Goal: Task Accomplishment & Management: Manage account settings

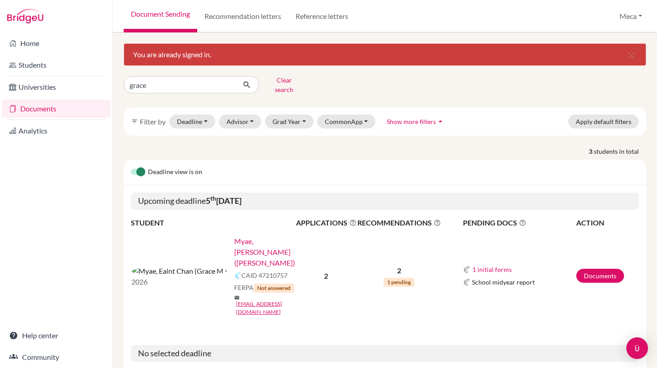
click at [234, 236] on link "Myae, [PERSON_NAME] ([PERSON_NAME])" at bounding box center [268, 252] width 68 height 32
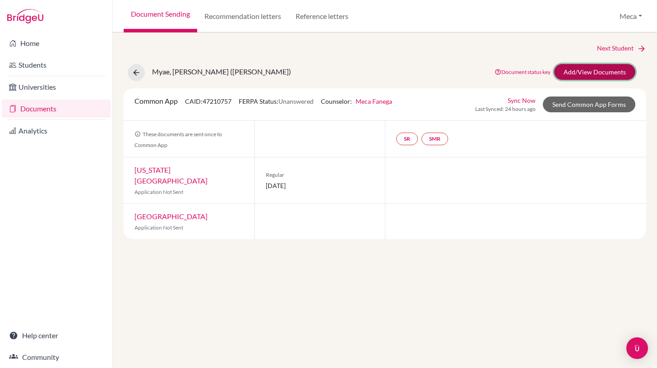
click at [588, 72] on link "Add/View Documents" at bounding box center [594, 72] width 81 height 16
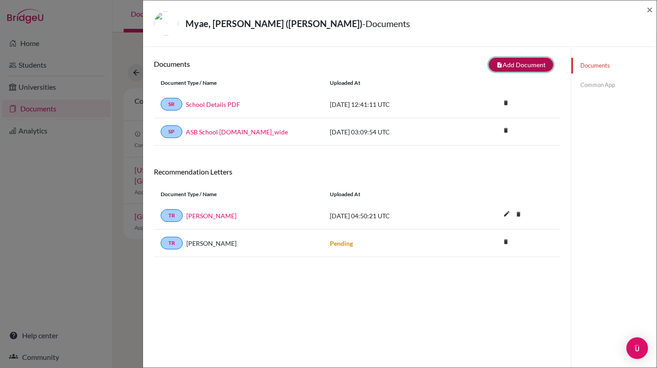
click at [511, 63] on button "note_add Add Document" at bounding box center [521, 65] width 65 height 14
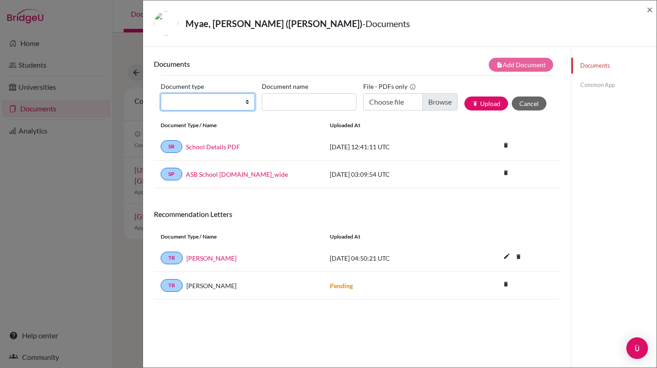
click at [248, 102] on select "Change explanation for Common App reports Counselor recommendation Internationa…" at bounding box center [208, 101] width 94 height 17
select select "4"
click at [161, 93] on select "Change explanation for Common App reports Counselor recommendation Internationa…" at bounding box center [208, 101] width 94 height 17
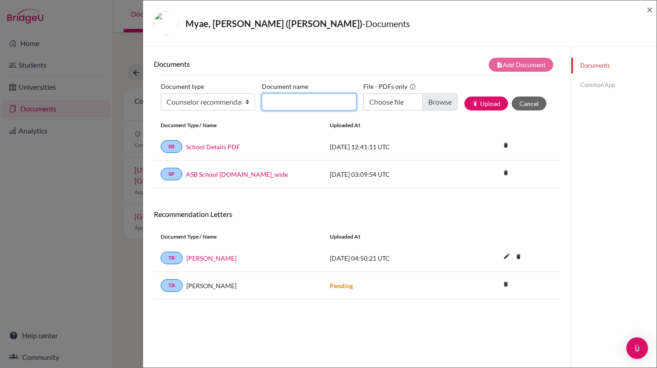
click at [350, 97] on input "Document name" at bounding box center [309, 101] width 94 height 17
type input "Initial Transcript"
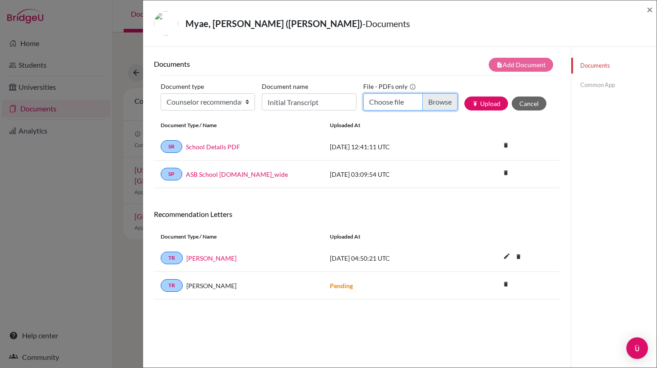
click at [435, 103] on input "Choose file" at bounding box center [410, 101] width 94 height 17
click at [439, 100] on input "Choose file" at bounding box center [410, 101] width 94 height 17
type input "C:\fakepath\Eaint Chan Myae-IT.pdf"
click at [489, 106] on button "publish Upload" at bounding box center [486, 104] width 44 height 14
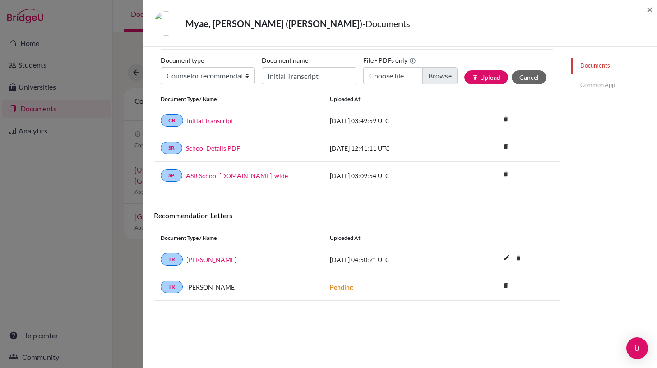
scroll to position [27, 0]
click at [601, 87] on link "Common App" at bounding box center [613, 85] width 85 height 16
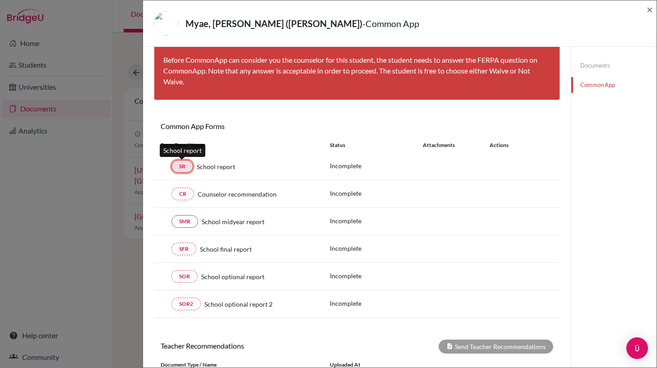
click at [185, 168] on link "SR" at bounding box center [182, 166] width 22 height 13
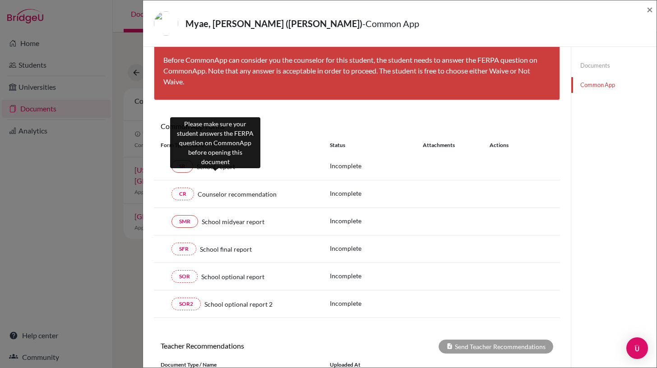
click at [207, 168] on span "School report" at bounding box center [216, 166] width 38 height 9
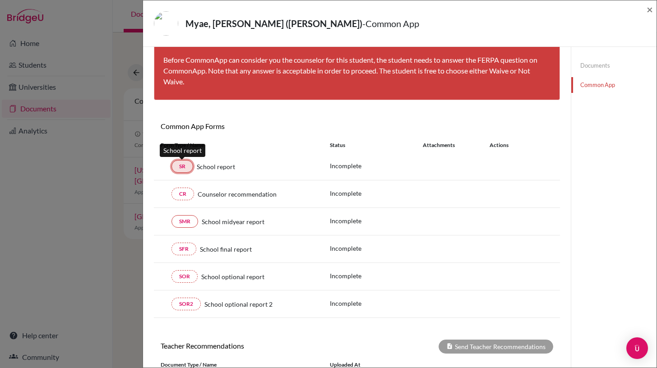
click at [180, 168] on link "SR" at bounding box center [182, 166] width 22 height 13
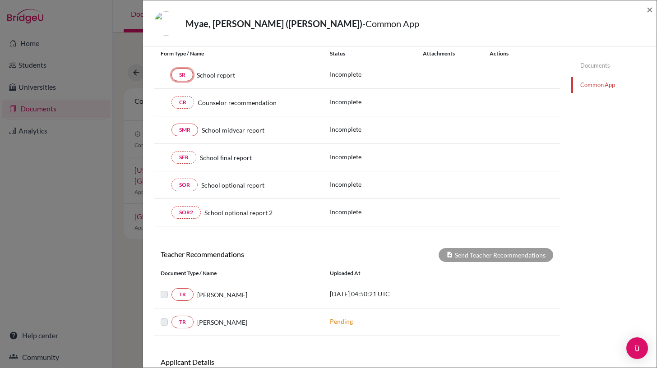
scroll to position [120, 0]
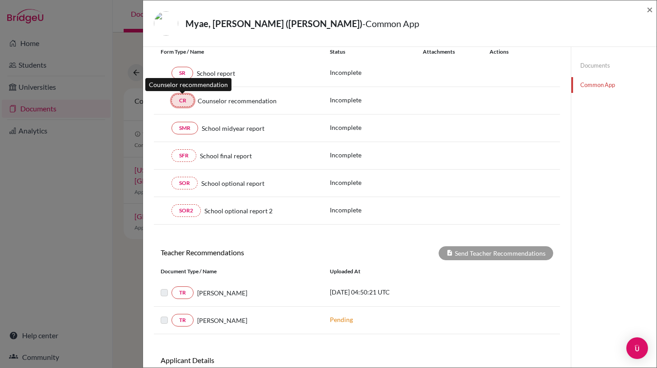
click at [183, 102] on link "CR" at bounding box center [182, 100] width 23 height 13
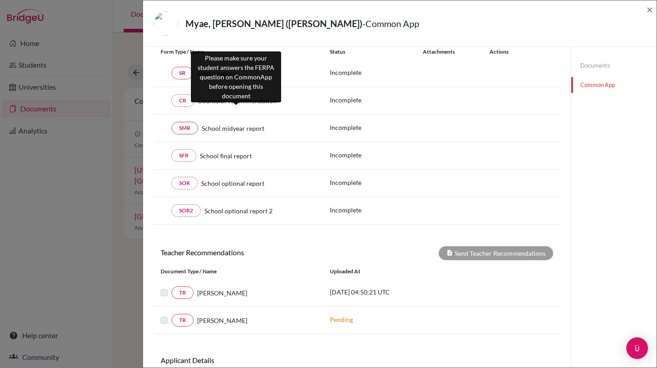
click at [229, 103] on span "Counselor recommendation" at bounding box center [237, 100] width 79 height 9
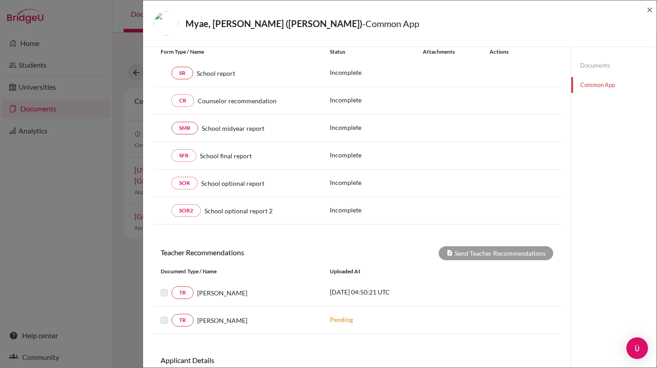
click at [283, 266] on div "Document Type / Name Uploaded at" at bounding box center [357, 271] width 406 height 15
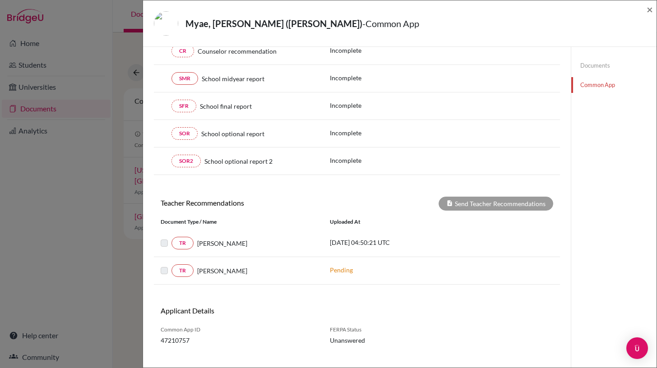
scroll to position [174, 0]
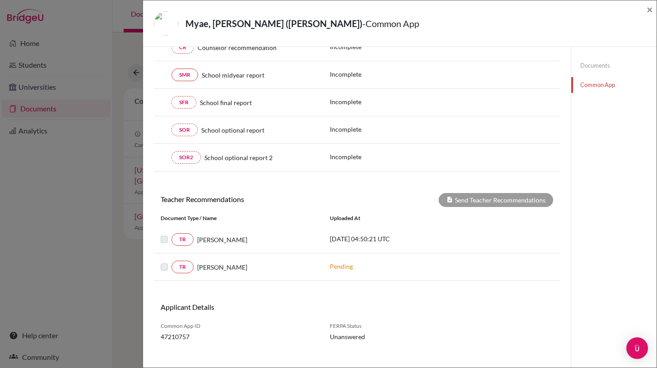
click at [171, 234] on label at bounding box center [171, 234] width 0 height 0
click at [180, 240] on link "TR" at bounding box center [182, 239] width 22 height 13
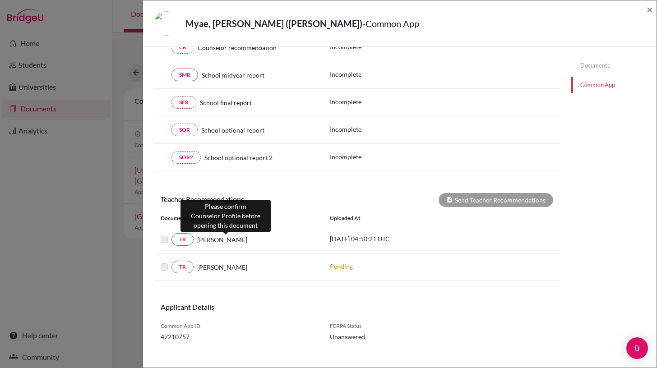
click at [234, 241] on span "[PERSON_NAME]" at bounding box center [222, 239] width 50 height 9
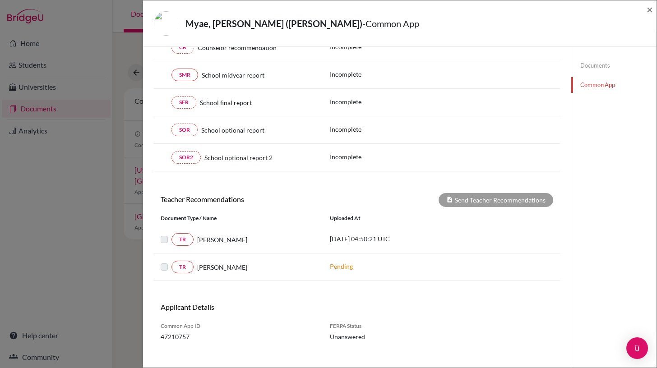
click at [274, 255] on div "TR Eugene Knight Pending" at bounding box center [357, 268] width 406 height 28
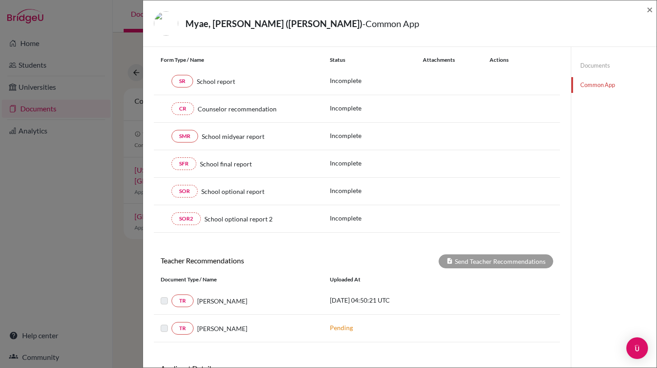
scroll to position [0, 0]
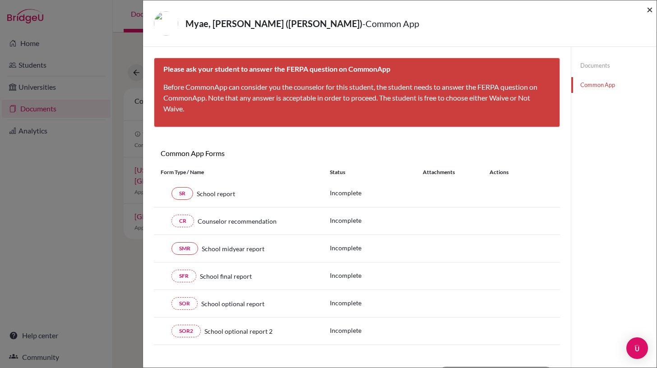
click at [649, 11] on span "×" at bounding box center [650, 9] width 6 height 13
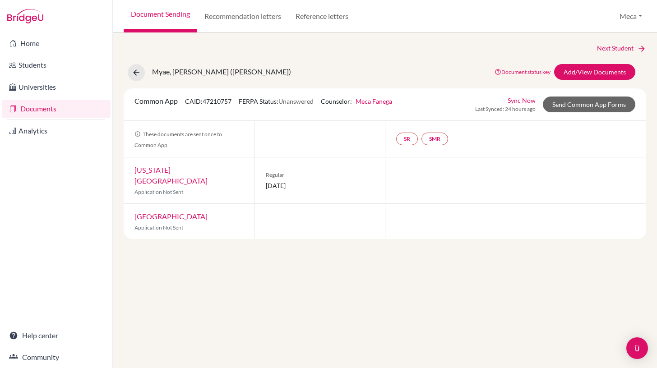
click at [37, 111] on link "Documents" at bounding box center [56, 109] width 109 height 18
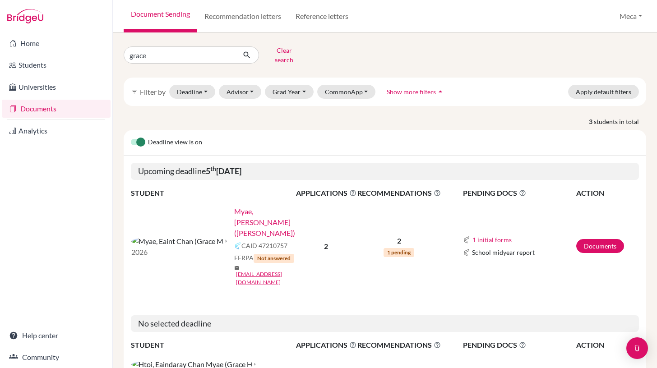
click at [452, 260] on div "Deadline view is on Upcoming deadline [DATE] STUDENT APPLICATIONS The displayed…" at bounding box center [385, 306] width 522 height 353
click at [166, 52] on input "grace" at bounding box center [180, 54] width 112 height 17
click at [285, 86] on button "Grad Year" at bounding box center [289, 92] width 49 height 14
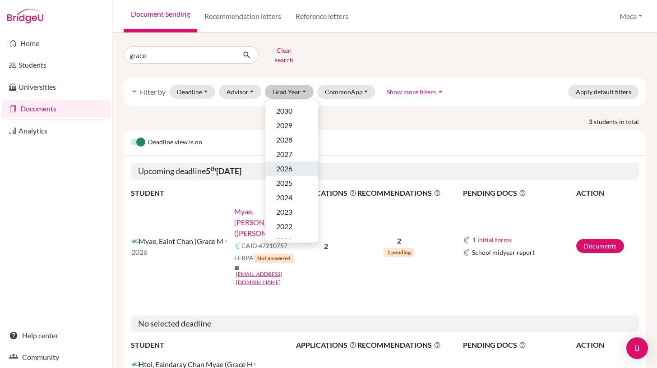
click at [287, 163] on span "2026" at bounding box center [284, 168] width 16 height 11
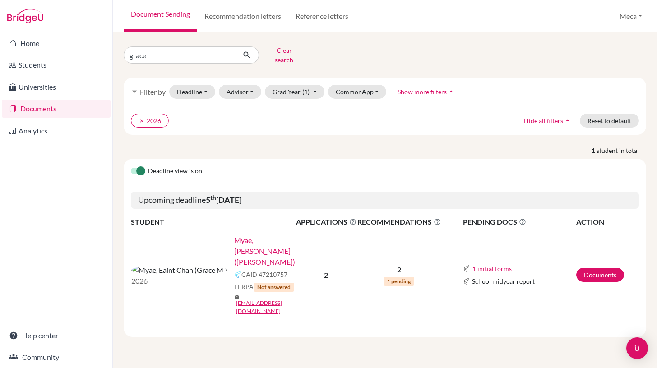
click at [58, 109] on link "Documents" at bounding box center [56, 109] width 109 height 18
click at [47, 68] on link "Students" at bounding box center [56, 65] width 109 height 18
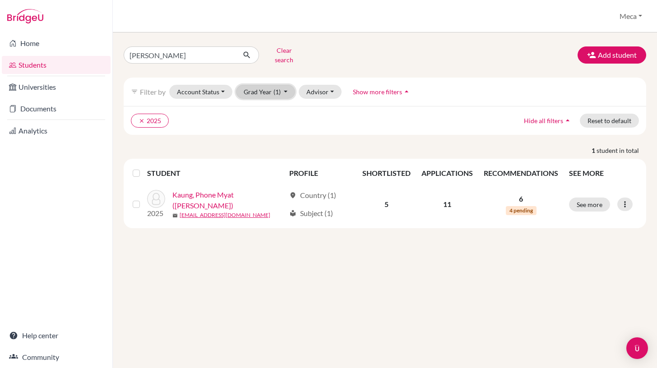
click at [268, 90] on button "Grad Year (1)" at bounding box center [266, 92] width 60 height 14
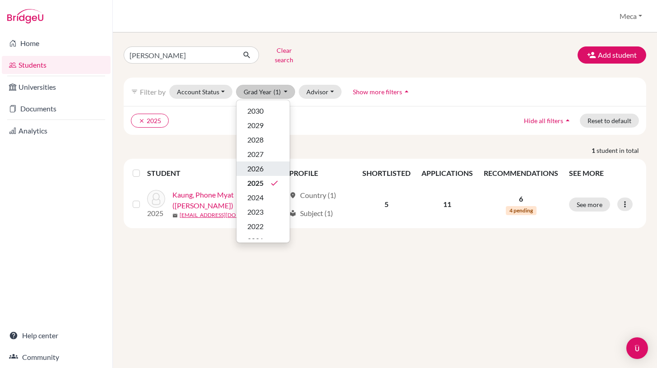
click at [260, 163] on span "2026" at bounding box center [255, 168] width 16 height 11
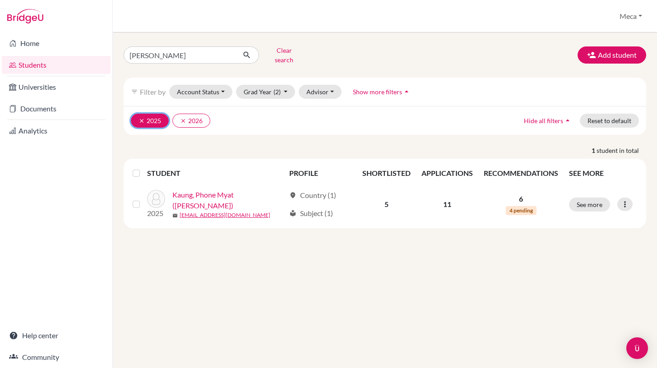
click at [139, 118] on icon "clear" at bounding box center [142, 121] width 6 height 6
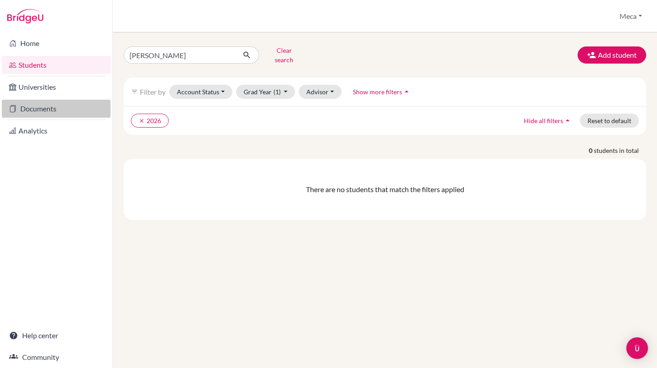
click at [63, 110] on link "Documents" at bounding box center [56, 109] width 109 height 18
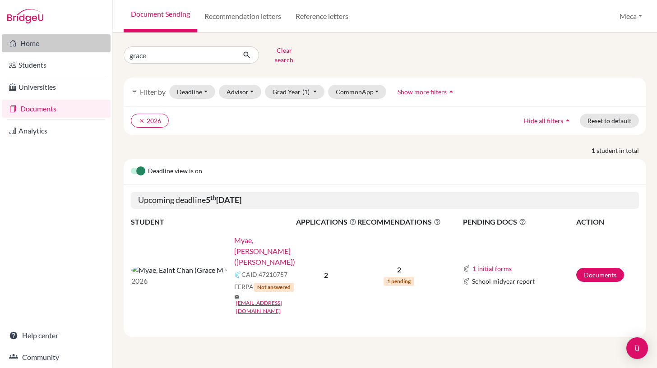
click at [40, 41] on link "Home" at bounding box center [56, 43] width 109 height 18
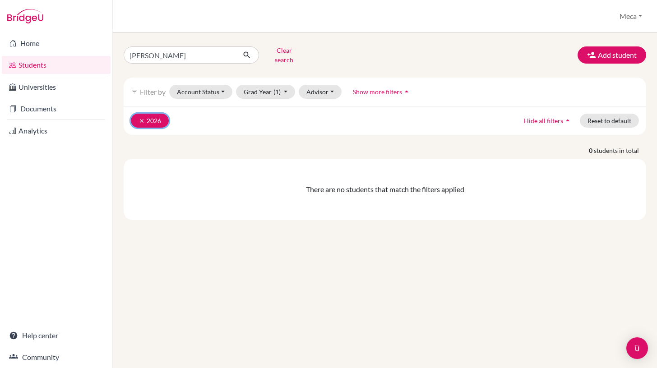
click at [143, 118] on icon "clear" at bounding box center [142, 121] width 6 height 6
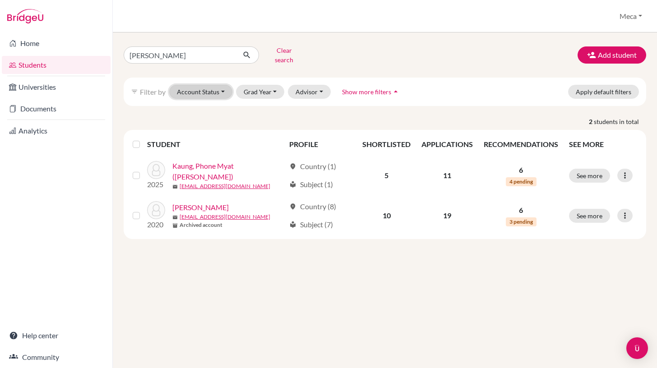
click at [221, 91] on button "Account Status" at bounding box center [200, 92] width 63 height 14
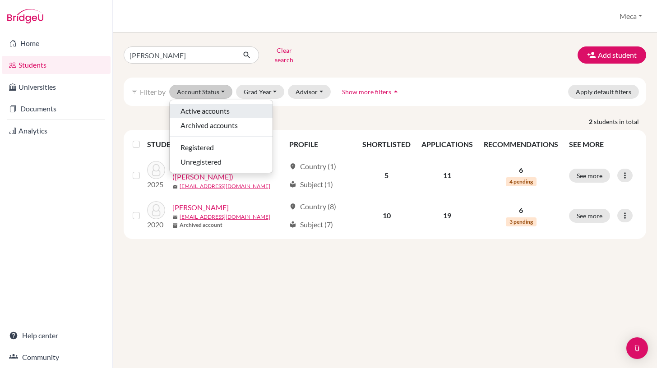
click at [220, 106] on span "Active accounts" at bounding box center [204, 111] width 49 height 11
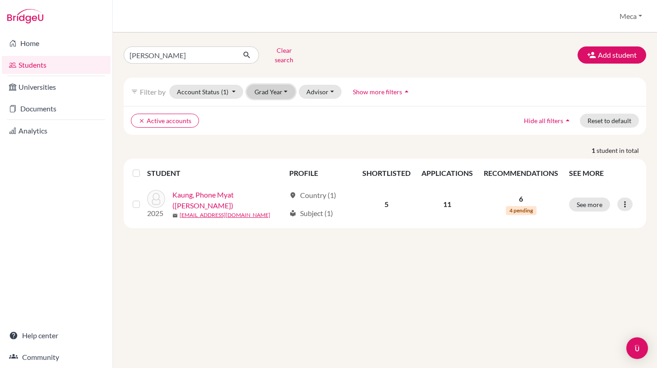
click at [285, 87] on button "Grad Year" at bounding box center [271, 92] width 49 height 14
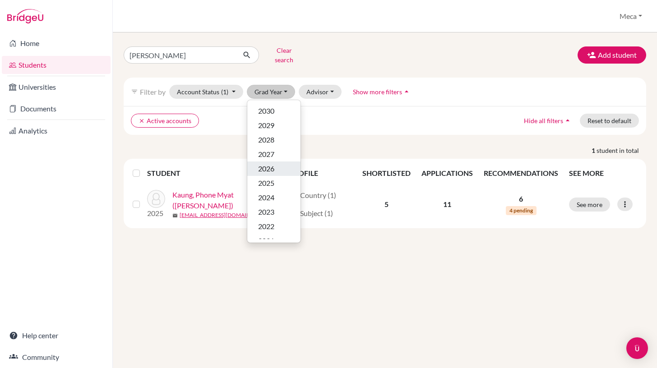
click at [275, 163] on div "2026" at bounding box center [274, 168] width 32 height 11
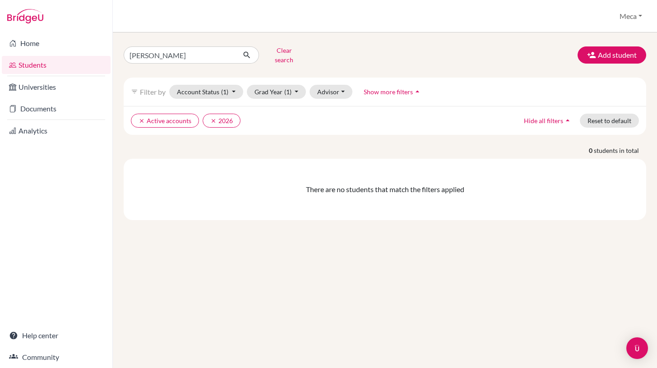
click at [314, 171] on div "There are no students that match the filters applied" at bounding box center [385, 189] width 522 height 61
click at [337, 87] on button "Advisor" at bounding box center [331, 92] width 43 height 14
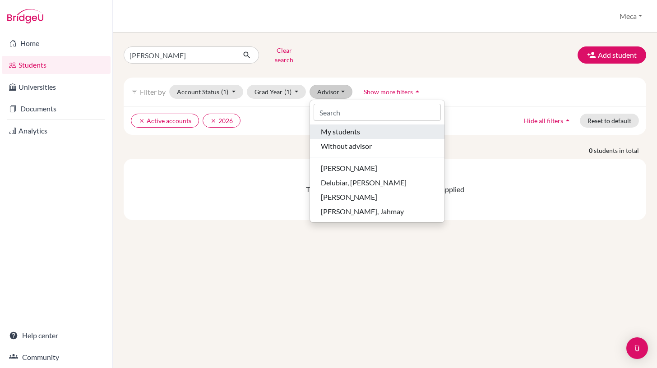
click at [351, 127] on span "My students" at bounding box center [340, 131] width 39 height 11
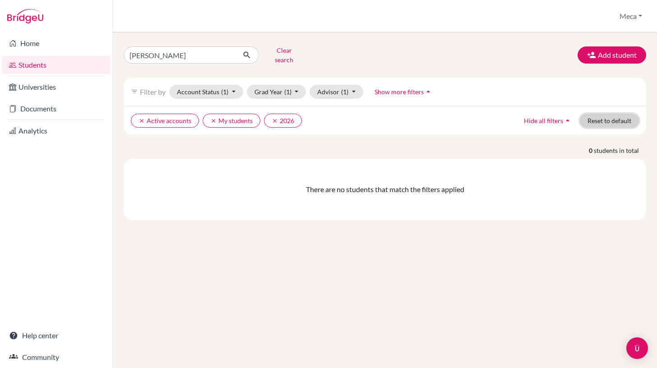
click at [603, 115] on button "Reset to default" at bounding box center [609, 121] width 59 height 14
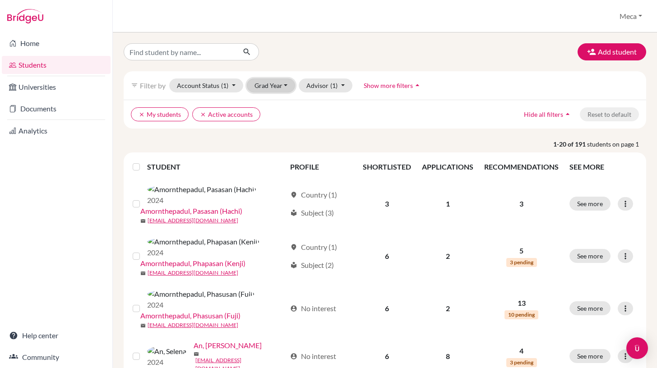
click at [277, 88] on button "Grad Year" at bounding box center [271, 86] width 49 height 14
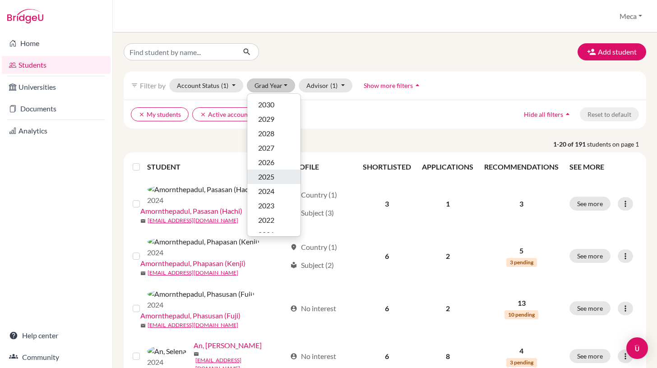
click at [268, 176] on span "2025" at bounding box center [266, 176] width 16 height 11
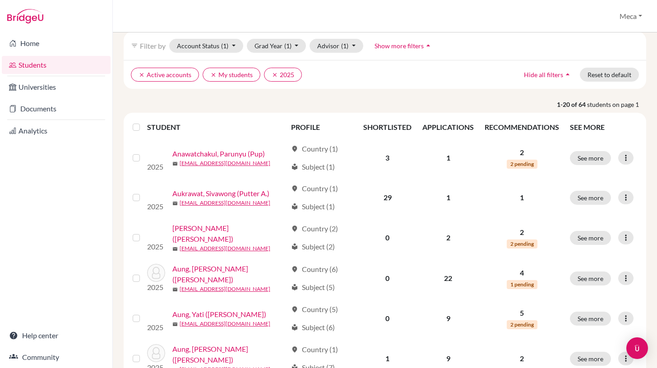
scroll to position [45, 0]
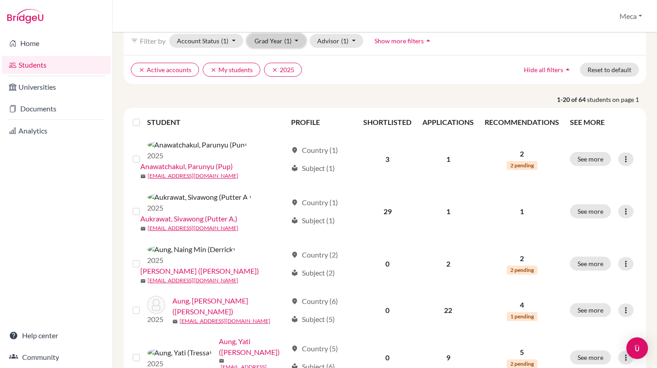
click at [282, 40] on button "Grad Year (1)" at bounding box center [277, 41] width 60 height 14
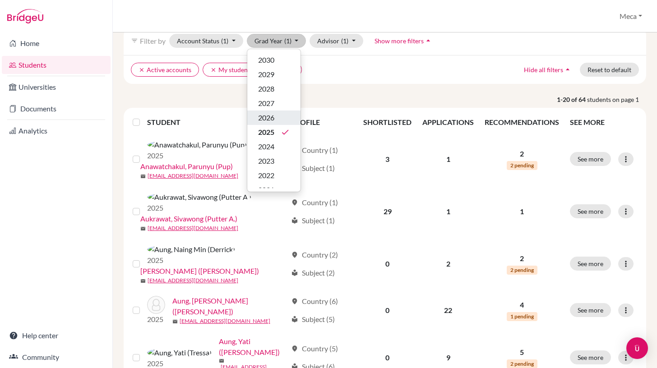
click at [270, 117] on span "2026" at bounding box center [266, 117] width 16 height 11
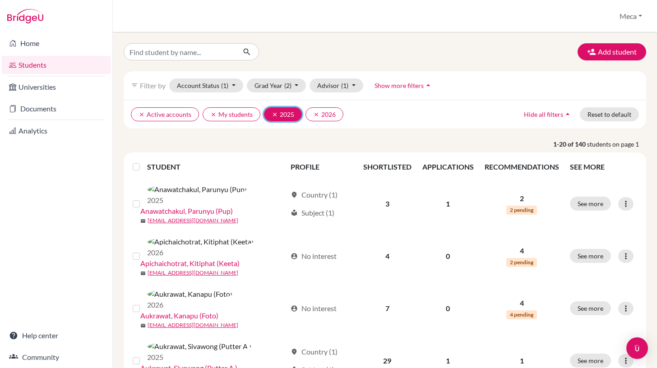
click at [272, 114] on icon "clear" at bounding box center [275, 114] width 6 height 6
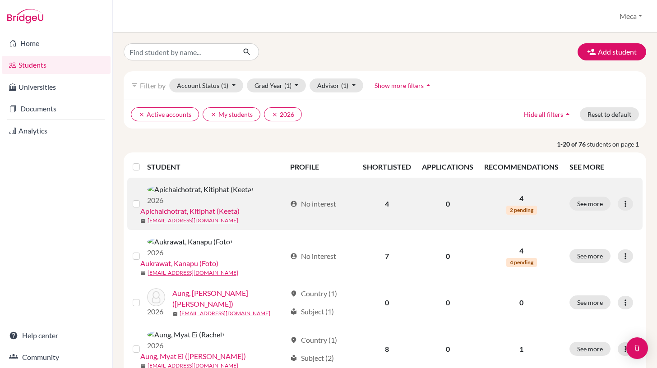
click at [220, 206] on link "Apichaichotrat, Kitiphat (Keeta)" at bounding box center [189, 211] width 99 height 11
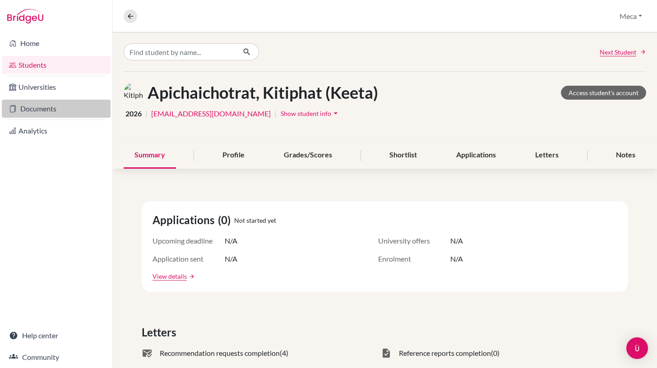
click at [48, 110] on link "Documents" at bounding box center [56, 109] width 109 height 18
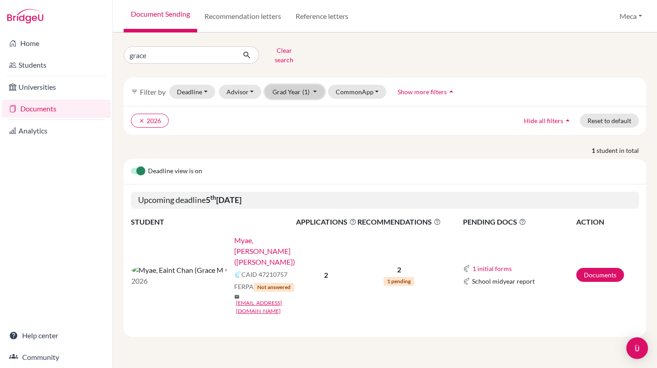
click at [294, 87] on button "Grad Year (1)" at bounding box center [295, 92] width 60 height 14
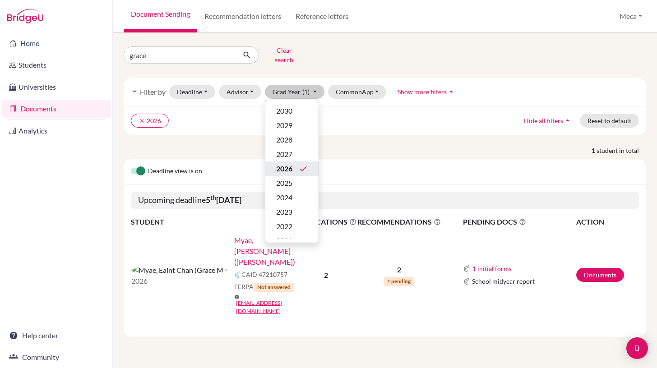
click at [286, 163] on span "2026" at bounding box center [284, 168] width 16 height 11
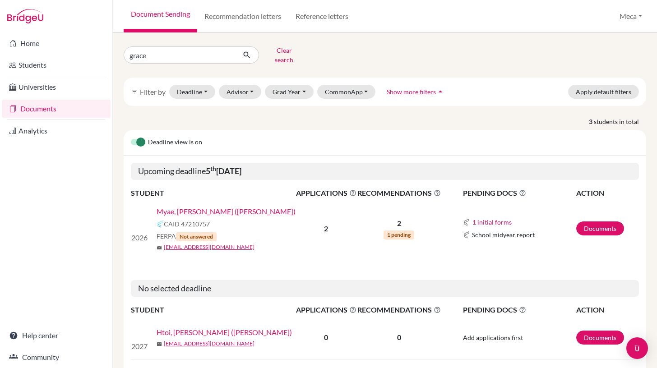
scroll to position [64, 0]
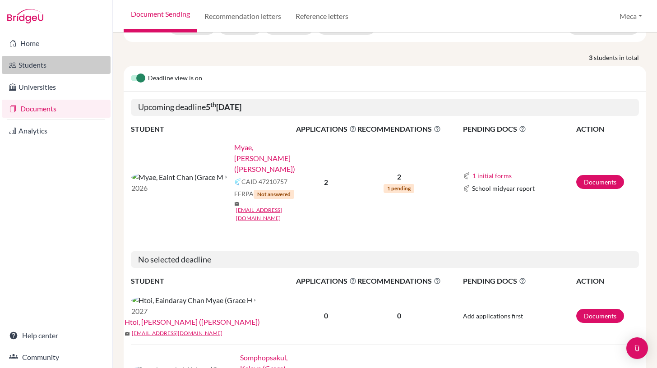
click at [32, 65] on link "Students" at bounding box center [56, 65] width 109 height 18
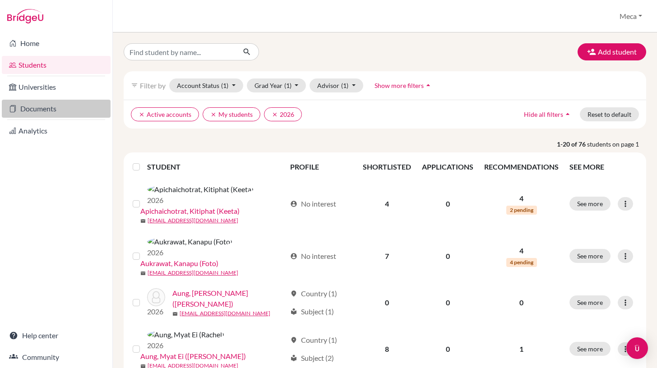
click at [34, 112] on link "Documents" at bounding box center [56, 109] width 109 height 18
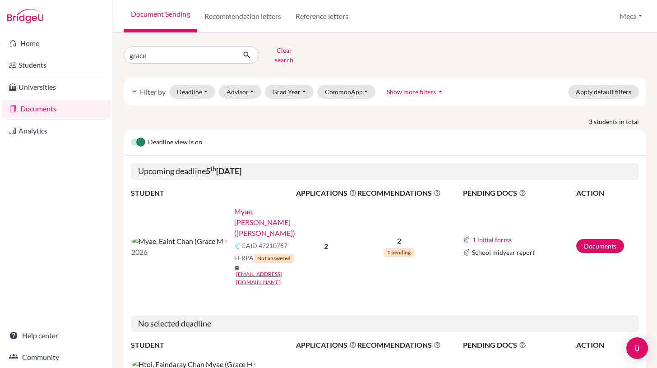
click at [131, 137] on label at bounding box center [131, 137] width 0 height 0
click at [132, 137] on input "checkbox" at bounding box center [134, 141] width 7 height 9
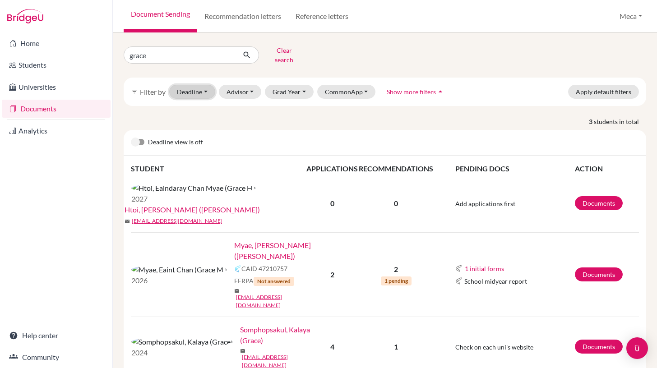
click at [202, 86] on button "Deadline - Select a date range Or double click for a single date selection [DAT…" at bounding box center [192, 92] width 46 height 14
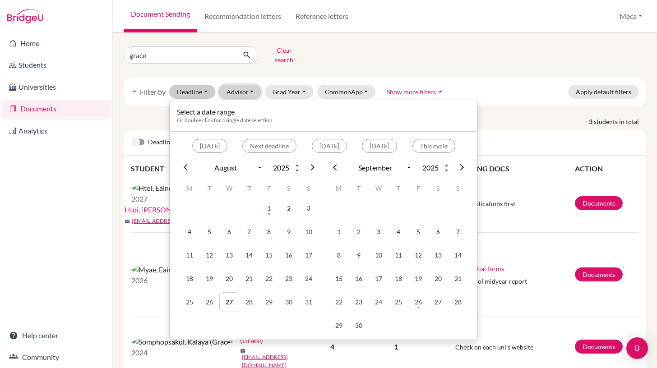
click at [236, 85] on button "Advisor" at bounding box center [240, 92] width 43 height 14
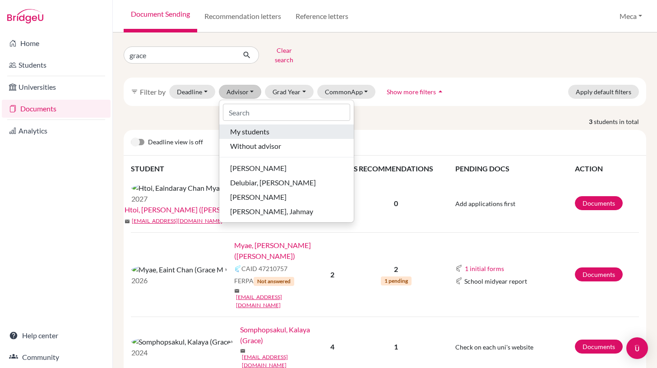
click at [297, 126] on div "My students" at bounding box center [286, 131] width 113 height 11
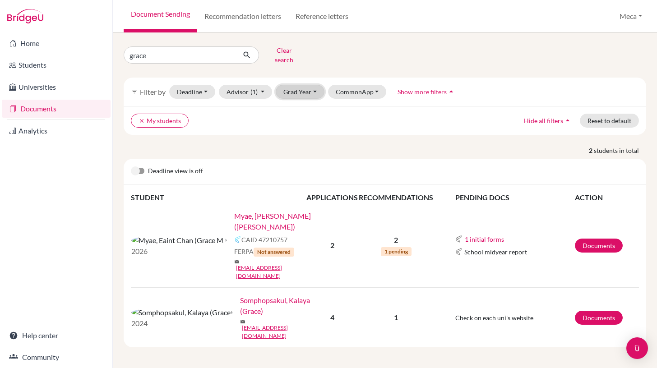
click at [292, 89] on button "Grad Year" at bounding box center [300, 92] width 49 height 14
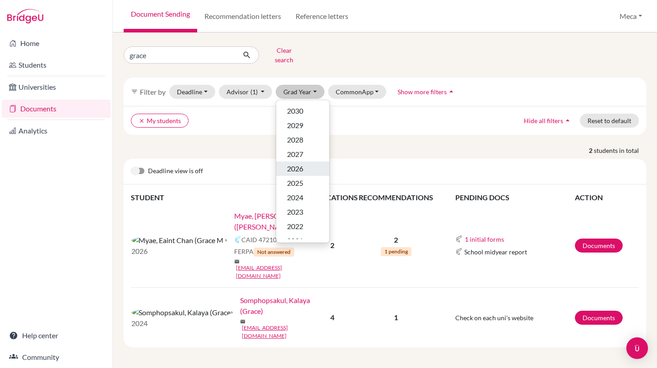
click at [315, 163] on div "2026" at bounding box center [303, 168] width 32 height 11
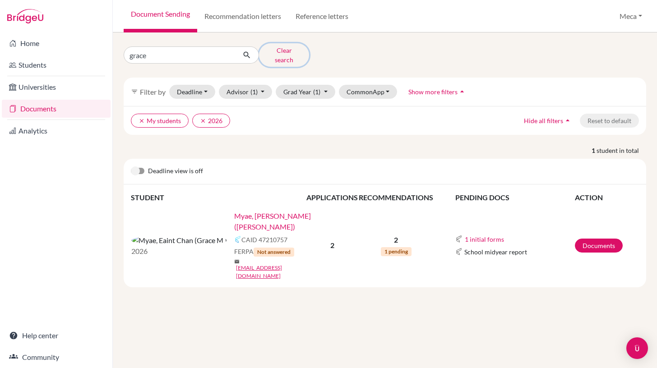
click at [273, 51] on button "Clear search" at bounding box center [284, 54] width 50 height 23
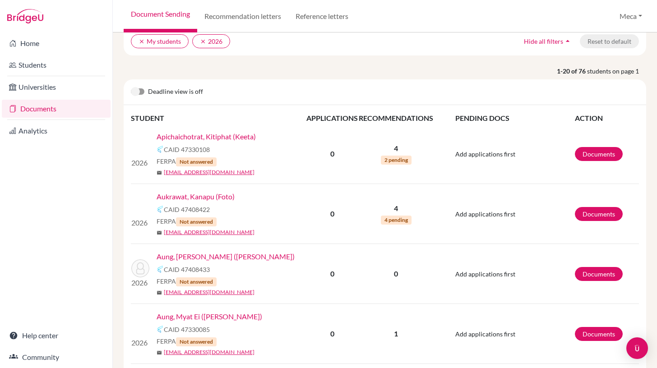
scroll to position [83, 0]
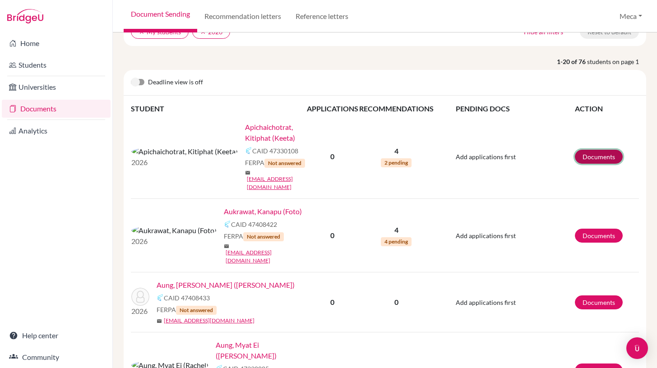
click at [590, 150] on link "Documents" at bounding box center [599, 157] width 48 height 14
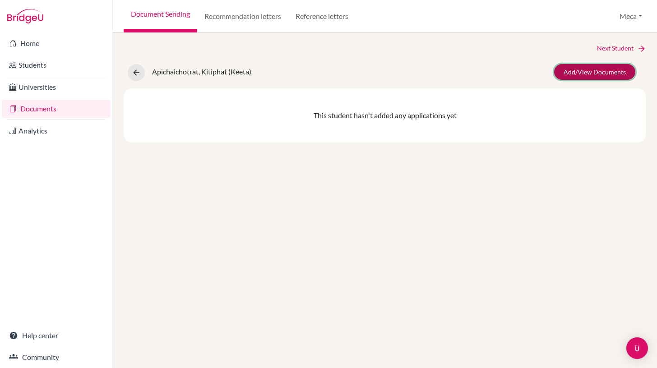
click at [583, 70] on link "Add/View Documents" at bounding box center [594, 72] width 81 height 16
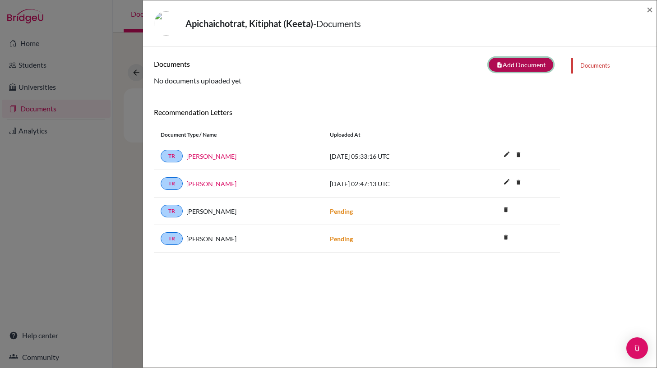
click at [516, 63] on button "note_add Add Document" at bounding box center [521, 65] width 65 height 14
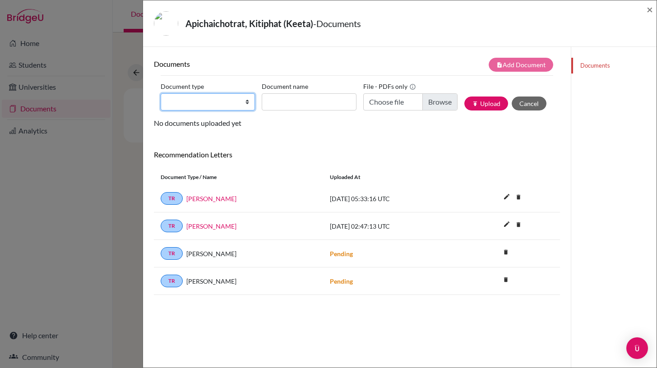
click at [245, 103] on select "Change explanation for Common App reports Counselor recommendation Internationa…" at bounding box center [208, 101] width 94 height 17
select select "2"
click at [161, 93] on select "Change explanation for Common App reports Counselor recommendation Internationa…" at bounding box center [208, 101] width 94 height 17
click at [308, 101] on input "Document name" at bounding box center [309, 101] width 94 height 17
type input "Initial Transcript"
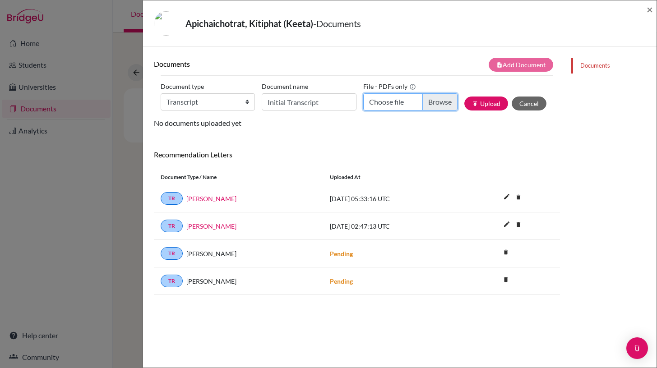
click at [434, 103] on input "Choose file" at bounding box center [410, 101] width 94 height 17
click at [438, 103] on input "Choose file" at bounding box center [410, 101] width 94 height 17
click at [437, 102] on input "Choose file" at bounding box center [410, 101] width 94 height 17
type input "C:\fakepath\Kitiphat Apichaichotrat-IT.pdf"
click at [494, 102] on button "publish Upload" at bounding box center [486, 104] width 44 height 14
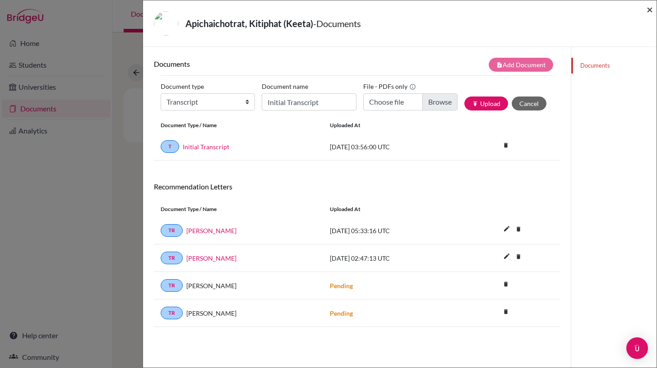
click at [648, 11] on span "×" at bounding box center [650, 9] width 6 height 13
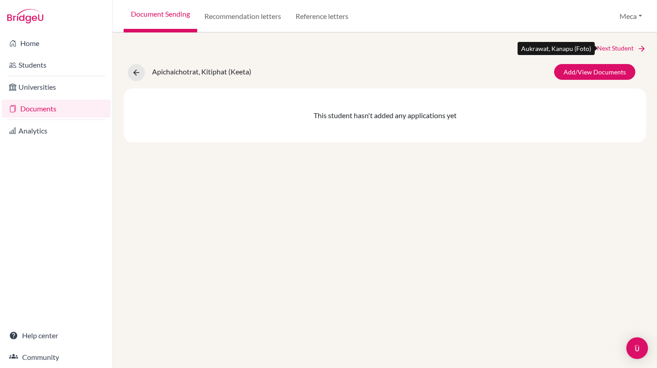
click at [621, 50] on link "Next Student" at bounding box center [621, 48] width 49 height 10
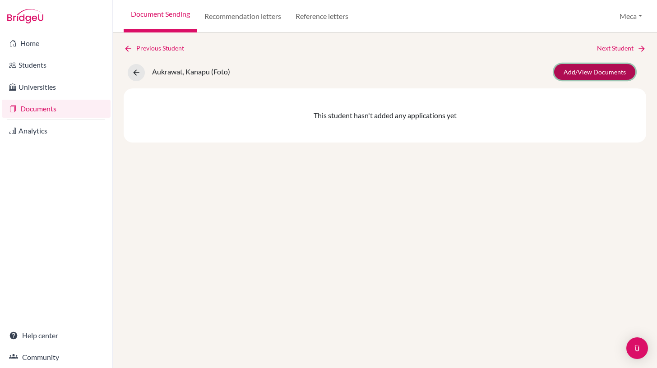
click at [574, 73] on link "Add/View Documents" at bounding box center [594, 72] width 81 height 16
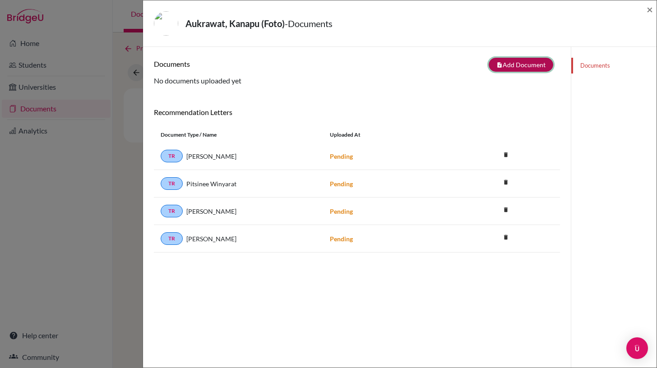
click at [519, 65] on button "note_add Add Document" at bounding box center [521, 65] width 65 height 14
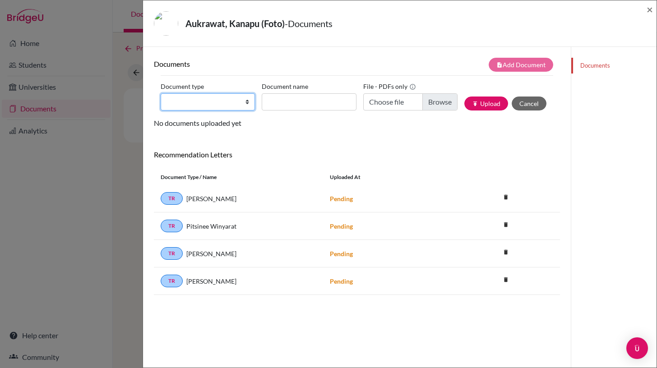
click at [247, 102] on select "Change explanation for Common App reports Counselor recommendation Internationa…" at bounding box center [208, 101] width 94 height 17
click at [161, 93] on select "Change explanation for Common App reports Counselor recommendation Internationa…" at bounding box center [208, 101] width 94 height 17
click at [244, 100] on select "Change explanation for Common App reports Counselor recommendation Internationa…" at bounding box center [208, 101] width 94 height 17
select select "2"
click at [161, 93] on select "Change explanation for Common App reports Counselor recommendation Internationa…" at bounding box center [208, 101] width 94 height 17
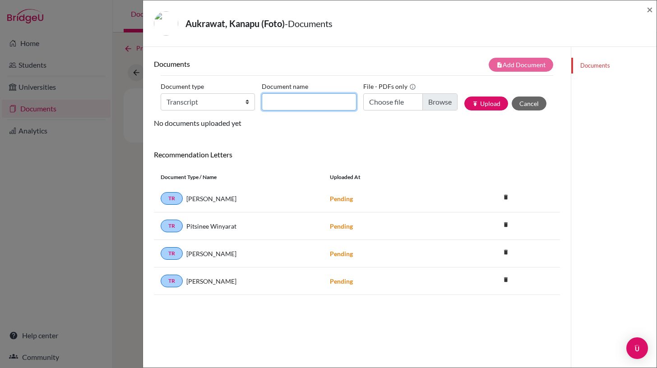
click at [300, 103] on input "Document name" at bounding box center [309, 101] width 94 height 17
type input "Initial Transcript"
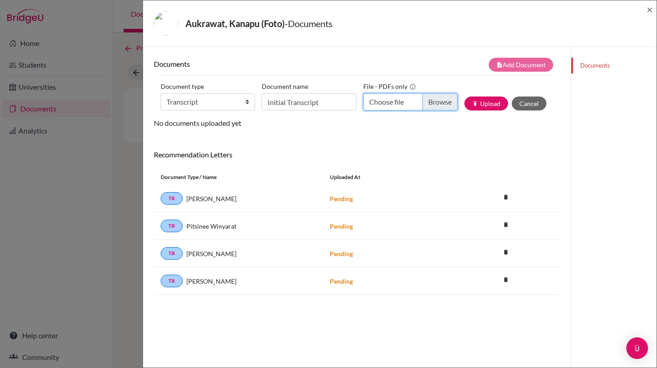
click at [430, 105] on input "Choose file" at bounding box center [410, 101] width 94 height 17
click at [388, 102] on input "Choose file" at bounding box center [410, 101] width 94 height 17
type input "C:\fakepath\Kanapu Aukrawat-IT.pdf"
click at [487, 103] on button "publish Upload" at bounding box center [486, 104] width 44 height 14
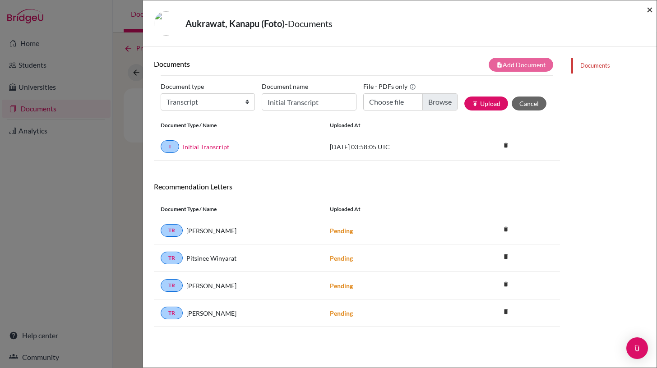
click at [648, 11] on span "×" at bounding box center [650, 9] width 6 height 13
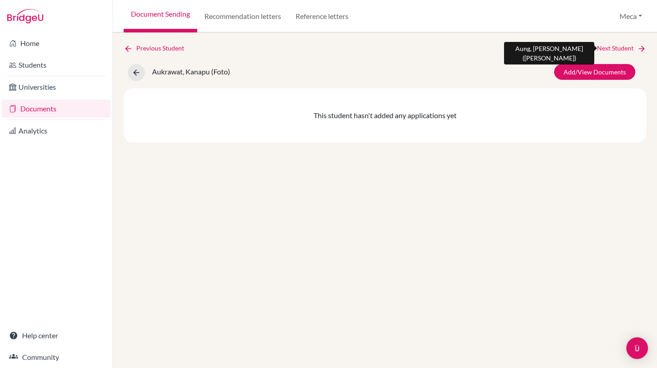
click at [620, 48] on link "Next Student" at bounding box center [621, 48] width 49 height 10
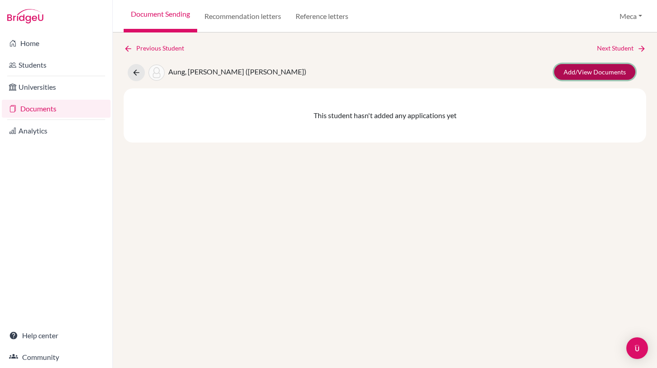
click at [577, 71] on link "Add/View Documents" at bounding box center [594, 72] width 81 height 16
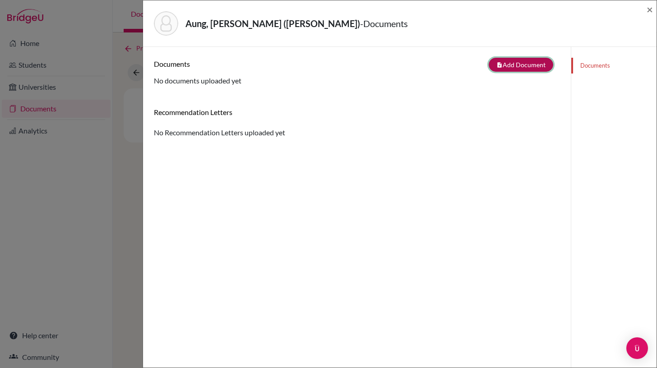
click at [521, 64] on button "note_add Add Document" at bounding box center [521, 65] width 65 height 14
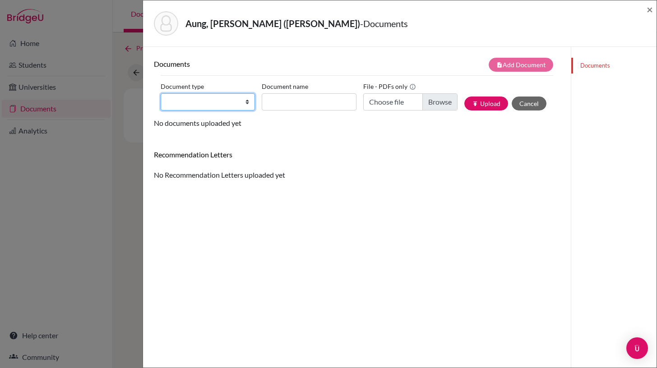
click at [217, 104] on select "Change explanation for Common App reports Counselor recommendation Internationa…" at bounding box center [208, 101] width 94 height 17
click at [161, 93] on select "Change explanation for Common App reports Counselor recommendation Internationa…" at bounding box center [208, 101] width 94 height 17
click at [233, 100] on select "Change explanation for Common App reports Counselor recommendation Internationa…" at bounding box center [208, 101] width 94 height 17
select select "2"
click at [161, 93] on select "Change explanation for Common App reports Counselor recommendation Internationa…" at bounding box center [208, 101] width 94 height 17
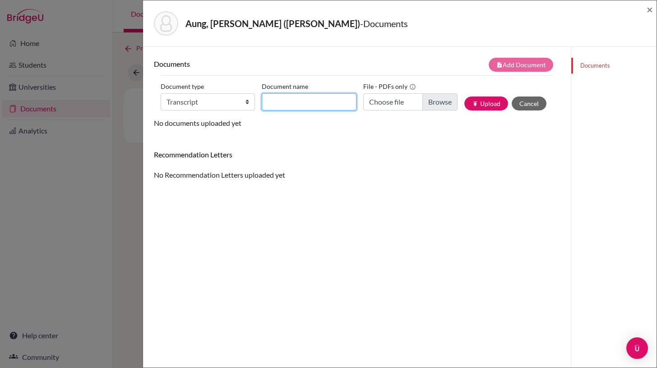
click at [285, 99] on input "Document name" at bounding box center [309, 101] width 94 height 17
type input "Initial Transcript"
click at [369, 153] on h6 "Recommendation Letters" at bounding box center [357, 154] width 406 height 9
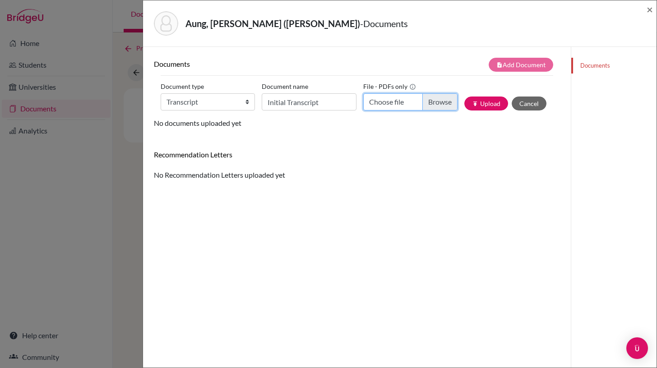
click at [396, 102] on input "Choose file" at bounding box center [410, 101] width 94 height 17
click at [399, 101] on input "Choose file" at bounding box center [410, 101] width 94 height 17
type input "C:\fakepath\Han Htet Aung-IT.pdf"
click at [492, 104] on button "publish Upload" at bounding box center [486, 104] width 44 height 14
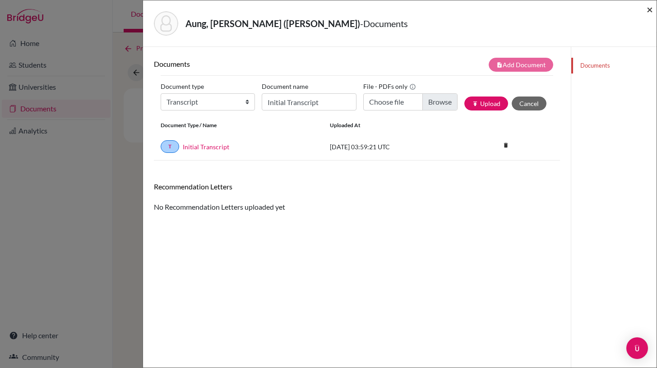
click at [648, 9] on span "×" at bounding box center [650, 9] width 6 height 13
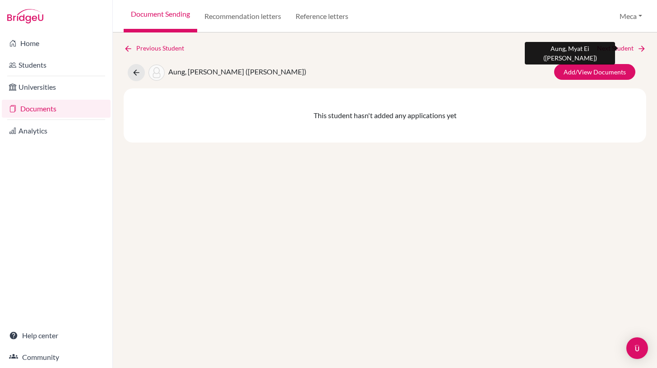
click at [619, 49] on link "Next Student" at bounding box center [621, 48] width 49 height 10
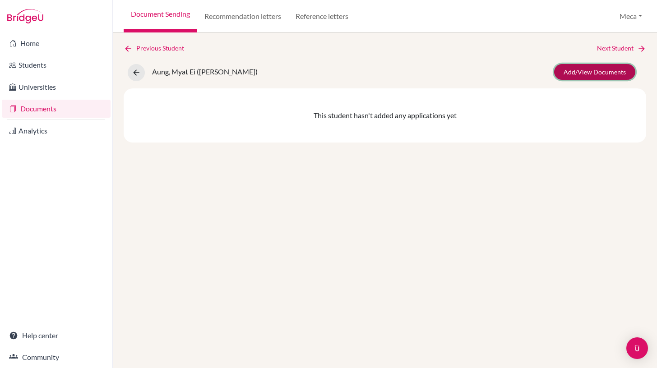
click at [580, 73] on link "Add/View Documents" at bounding box center [594, 72] width 81 height 16
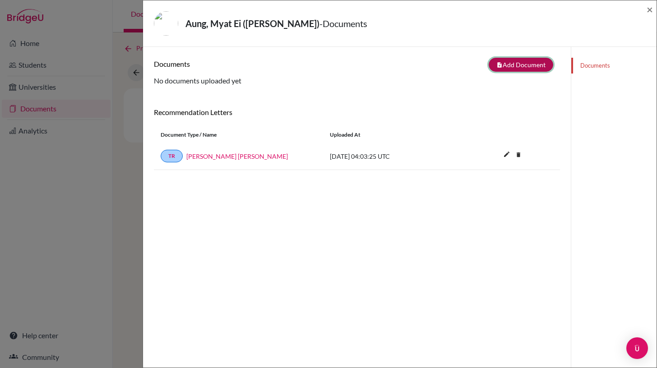
click at [529, 59] on button "note_add Add Document" at bounding box center [521, 65] width 65 height 14
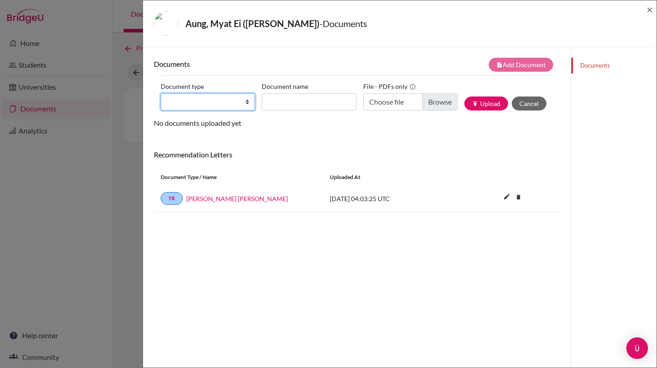
click at [247, 102] on select "Change explanation for Common App reports Counselor recommendation Internationa…" at bounding box center [208, 101] width 94 height 17
select select "2"
click at [161, 93] on select "Change explanation for Common App reports Counselor recommendation Internationa…" at bounding box center [208, 101] width 94 height 17
click at [305, 92] on label "Document name" at bounding box center [285, 86] width 46 height 14
click at [305, 93] on input "Document name" at bounding box center [309, 101] width 94 height 17
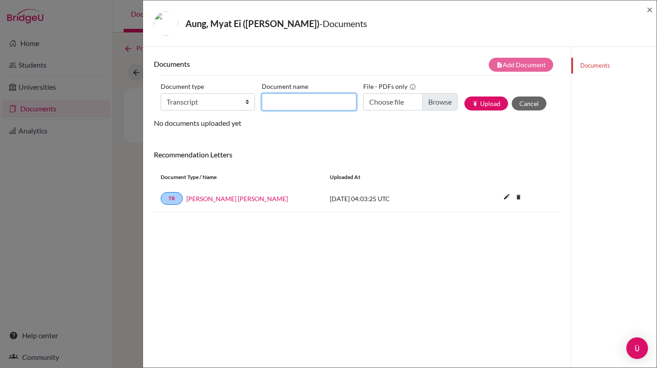
click at [305, 103] on input "Document name" at bounding box center [309, 101] width 94 height 17
type input "Initial Transcript"
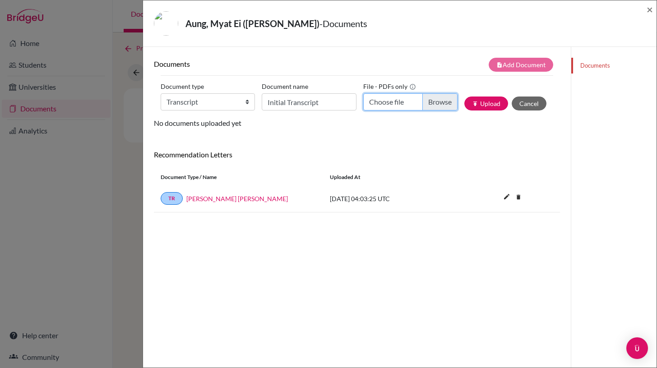
click at [430, 103] on input "Choose file" at bounding box center [410, 101] width 94 height 17
type input "C:\fakepath\Myat [PERSON_NAME]-IT.pdf"
click at [486, 107] on button "publish Upload" at bounding box center [486, 104] width 44 height 14
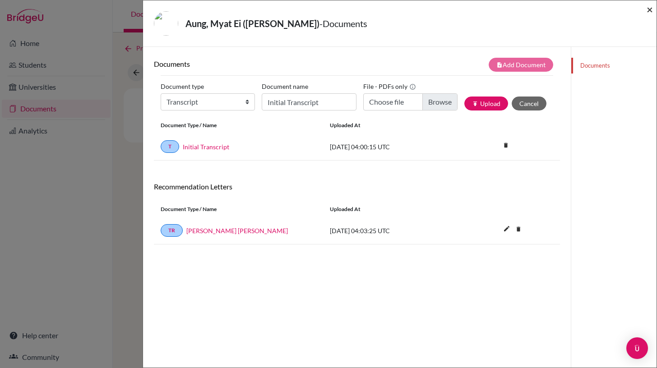
click at [649, 11] on span "×" at bounding box center [650, 9] width 6 height 13
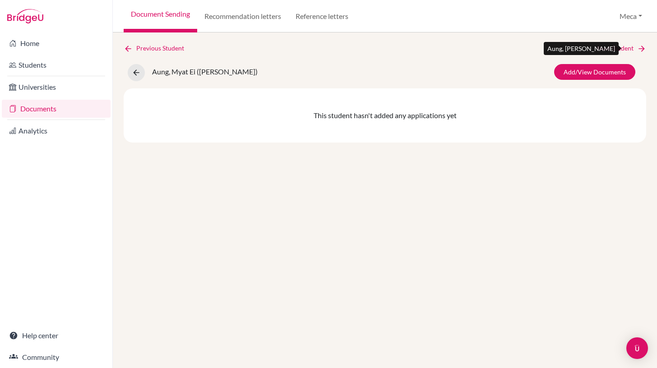
click at [615, 47] on link "Next Student" at bounding box center [621, 48] width 49 height 10
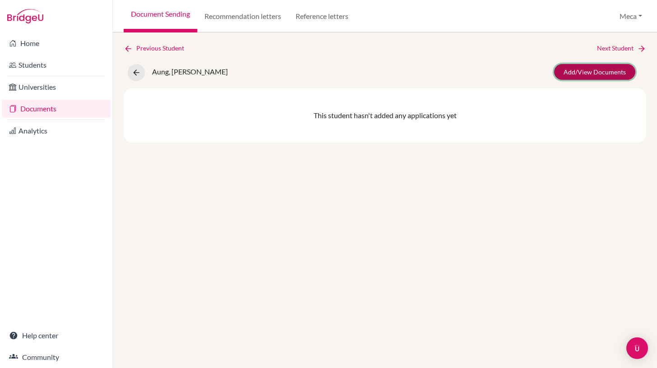
click at [572, 72] on link "Add/View Documents" at bounding box center [594, 72] width 81 height 16
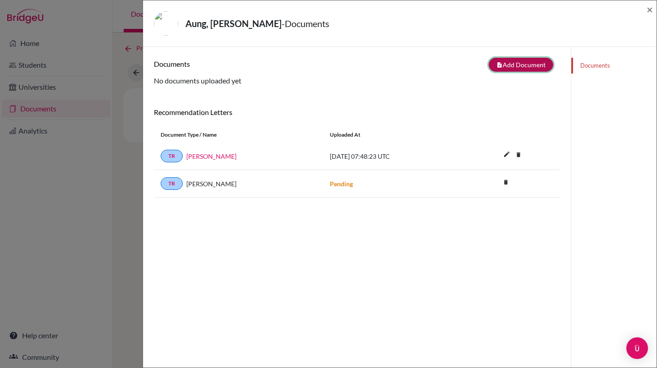
click at [515, 62] on button "note_add Add Document" at bounding box center [521, 65] width 65 height 14
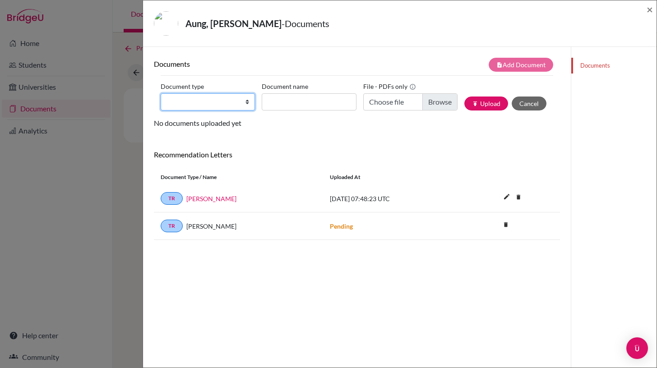
click at [244, 100] on select "Change explanation for Common App reports Counselor recommendation Internationa…" at bounding box center [208, 101] width 94 height 17
select select "2"
click at [161, 93] on select "Change explanation for Common App reports Counselor recommendation Internationa…" at bounding box center [208, 101] width 94 height 17
click at [312, 104] on input "Document name" at bounding box center [309, 101] width 94 height 17
type input "Initial Transcript"
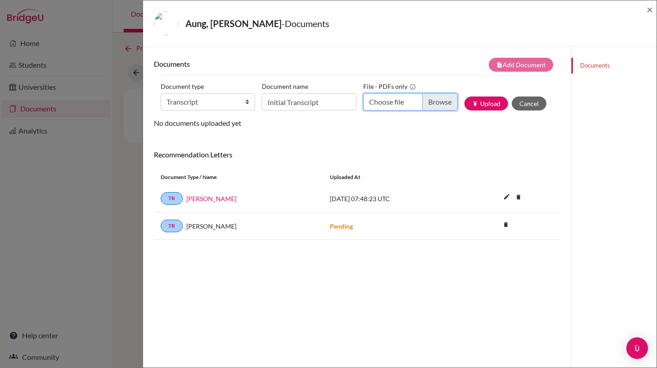
click at [437, 102] on input "Choose file" at bounding box center [410, 101] width 94 height 17
type input "C:\fakepath\Shin Htet Aung-IT.pdf"
click at [495, 102] on button "publish Upload" at bounding box center [486, 104] width 44 height 14
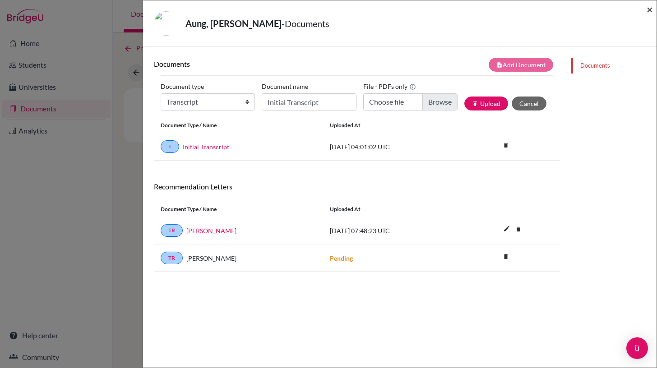
click at [649, 12] on span "×" at bounding box center [650, 9] width 6 height 13
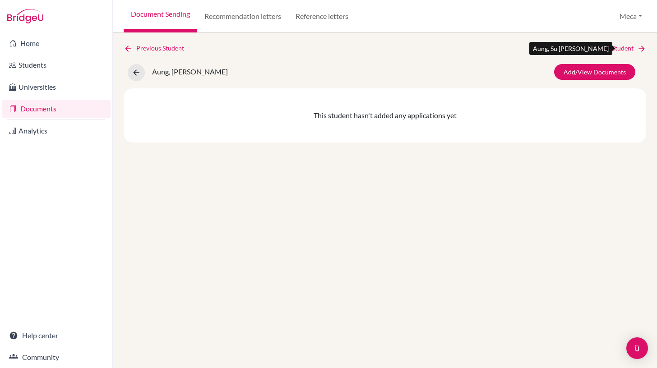
click at [625, 49] on link "Next Student" at bounding box center [621, 48] width 49 height 10
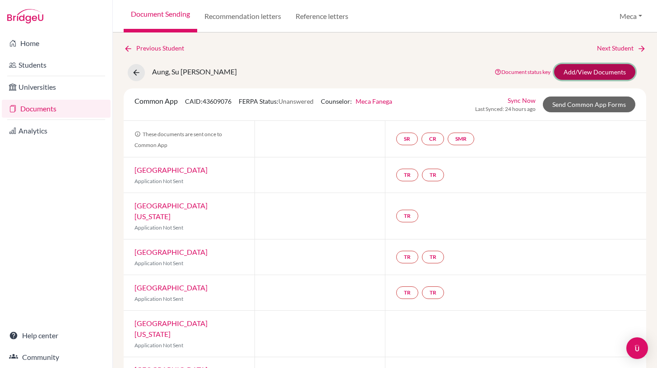
click at [606, 71] on link "Add/View Documents" at bounding box center [594, 72] width 81 height 16
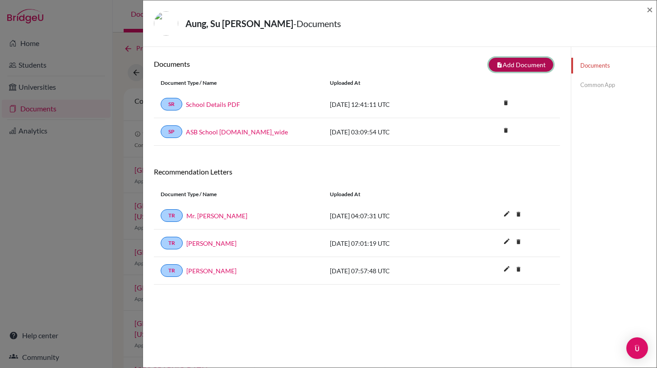
click at [518, 66] on button "note_add Add Document" at bounding box center [521, 65] width 65 height 14
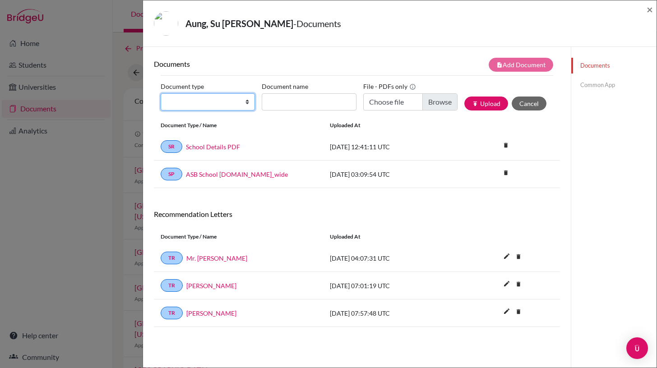
click at [245, 103] on select "Change explanation for Common App reports Counselor recommendation Internationa…" at bounding box center [208, 101] width 94 height 17
select select "2"
click at [161, 93] on select "Change explanation for Common App reports Counselor recommendation Internationa…" at bounding box center [208, 101] width 94 height 17
click at [322, 103] on input "Document name" at bounding box center [309, 101] width 94 height 17
type input "Initial Transcript"
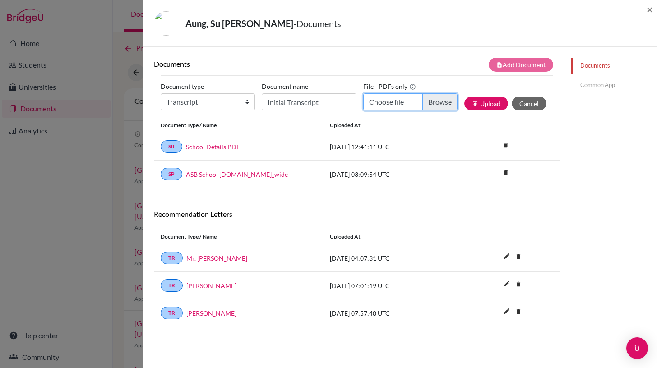
click at [432, 106] on input "Choose file" at bounding box center [410, 101] width 94 height 17
click at [394, 107] on input "Choose file" at bounding box center [410, 101] width 94 height 17
type input "C:\fakepath\[PERSON_NAME] [PERSON_NAME]-IT.pdf"
click at [483, 103] on button "publish Upload" at bounding box center [486, 104] width 44 height 14
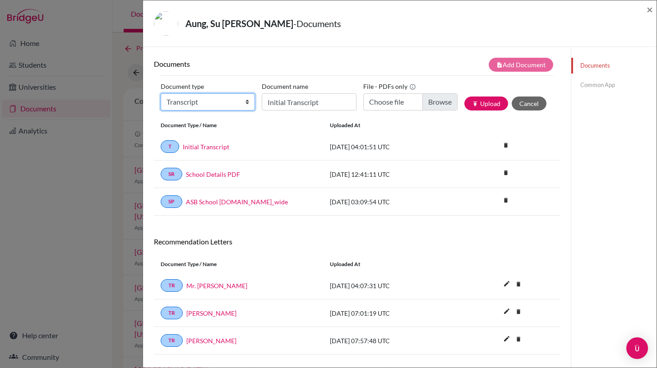
click at [246, 100] on select "Change explanation for Common App reports Counselor recommendation Internationa…" at bounding box center [208, 101] width 94 height 17
select select "2"
click at [161, 93] on select "Change explanation for Common App reports Counselor recommendation Internationa…" at bounding box center [208, 101] width 94 height 17
click at [290, 101] on input "Initial Transcript" at bounding box center [309, 101] width 94 height 17
click at [280, 102] on input "Initial Transcript" at bounding box center [309, 101] width 94 height 17
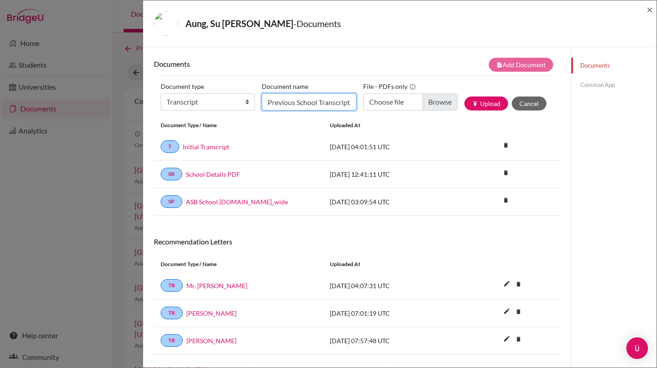
scroll to position [0, 1]
type input "Previous School Transcript"
click at [440, 104] on input "Choose file" at bounding box center [410, 101] width 94 height 17
type input "C:\fakepath\Nobel - [PERSON_NAME] [PERSON_NAME] Transcript (1).pdf"
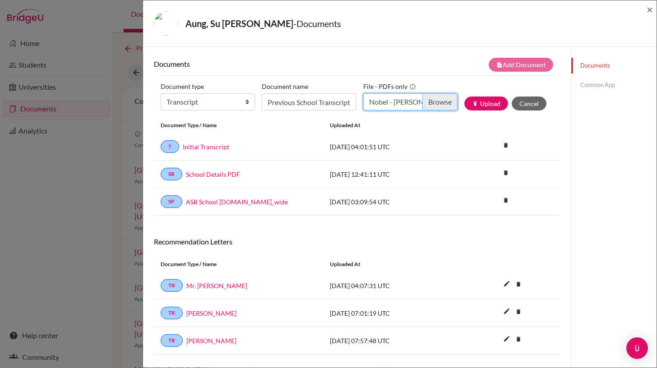
click at [437, 102] on input "Nobel - [PERSON_NAME] [PERSON_NAME] Transcript (1).pdf" at bounding box center [410, 101] width 94 height 17
click at [396, 103] on input "Choose file" at bounding box center [410, 101] width 94 height 17
type input "C:\fakepath\[PERSON_NAME] [PERSON_NAME] (Nobel)-PT.pdf"
click at [485, 98] on button "publish Upload" at bounding box center [486, 104] width 44 height 14
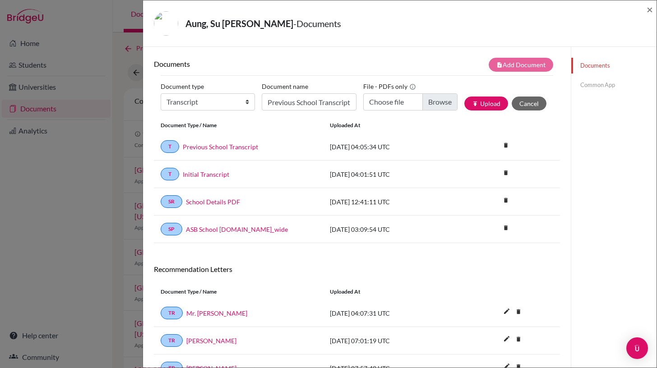
scroll to position [11, 0]
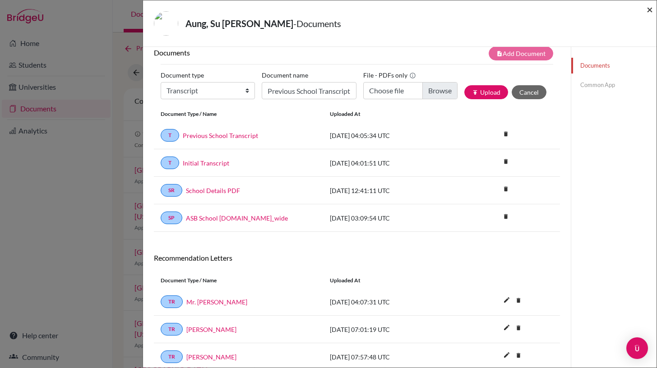
click at [649, 10] on span "×" at bounding box center [650, 9] width 6 height 13
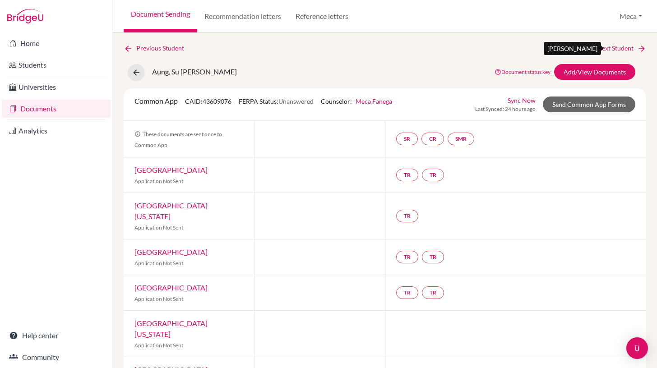
click at [617, 49] on link "Next Student" at bounding box center [621, 48] width 49 height 10
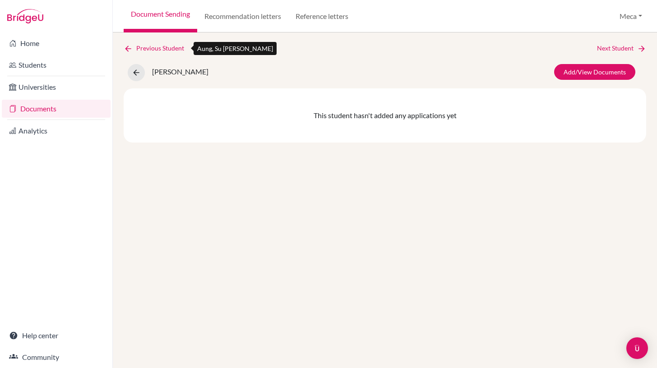
click at [140, 49] on link "Previous Student" at bounding box center [158, 48] width 68 height 10
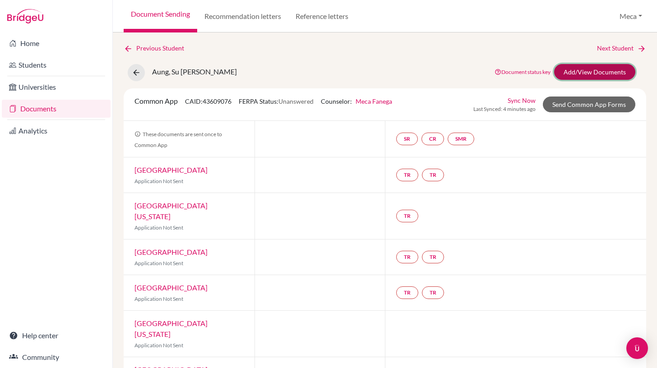
click at [577, 74] on link "Add/View Documents" at bounding box center [594, 72] width 81 height 16
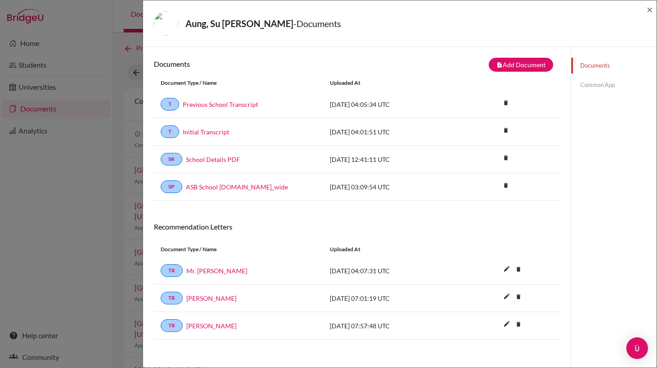
click at [606, 86] on link "Common App" at bounding box center [613, 85] width 85 height 16
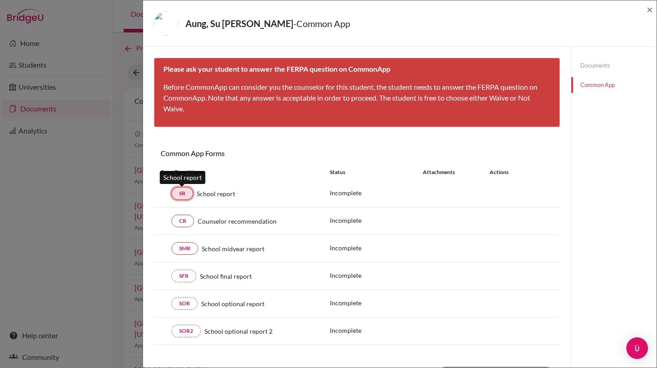
click at [180, 194] on link "SR" at bounding box center [182, 193] width 22 height 13
click at [178, 197] on link "SR" at bounding box center [182, 193] width 22 height 13
click at [648, 10] on span "×" at bounding box center [650, 9] width 6 height 13
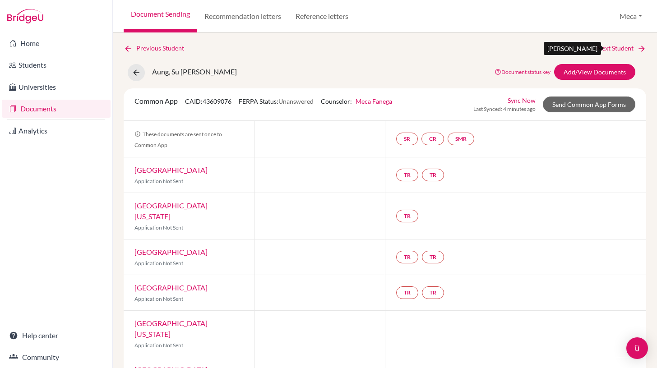
click at [633, 48] on link "Next Student" at bounding box center [621, 48] width 49 height 10
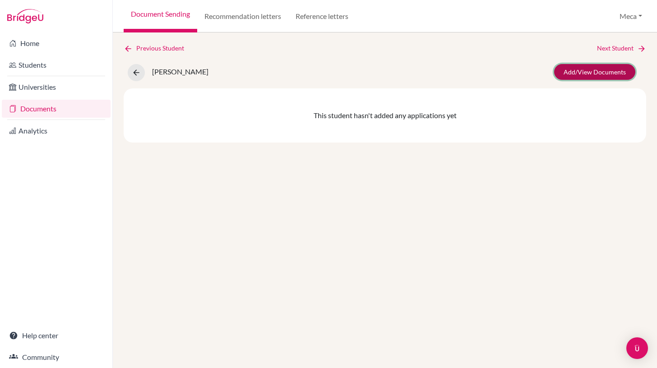
click at [588, 71] on link "Add/View Documents" at bounding box center [594, 72] width 81 height 16
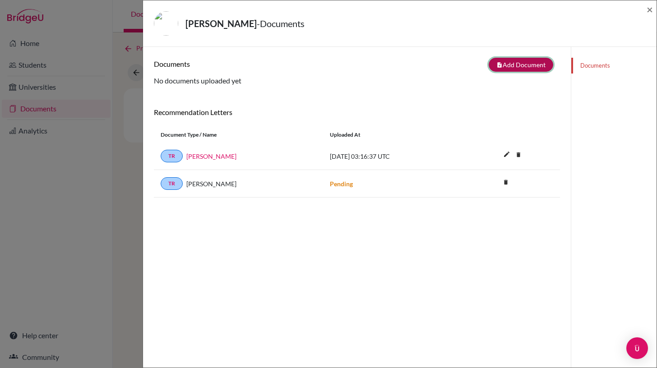
click at [523, 65] on button "note_add Add Document" at bounding box center [521, 65] width 65 height 14
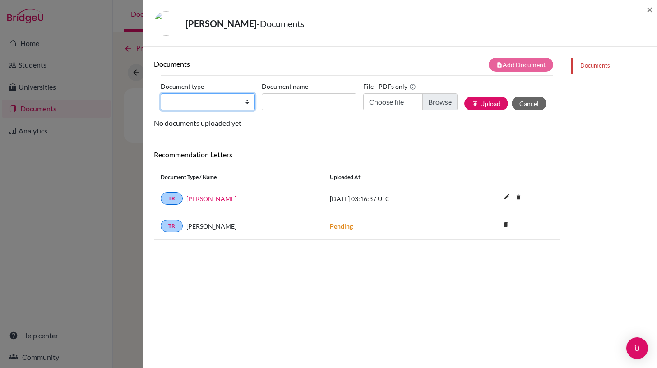
click at [245, 101] on select "Change explanation for Common App reports Counselor recommendation Internationa…" at bounding box center [208, 101] width 94 height 17
select select "2"
click at [161, 93] on select "Change explanation for Common App reports Counselor recommendation Internationa…" at bounding box center [208, 101] width 94 height 17
click at [319, 102] on input "Document name" at bounding box center [309, 101] width 94 height 17
type input "Initial Transcript"
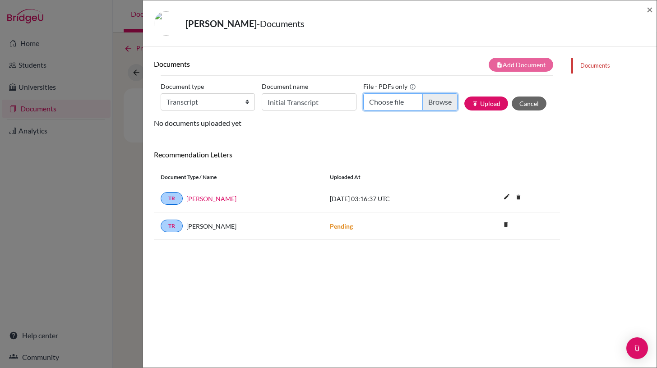
click at [432, 103] on input "Choose file" at bounding box center [410, 101] width 94 height 17
type input "C:\fakepath\[PERSON_NAME]-IT.pdf"
click at [494, 103] on button "publish Upload" at bounding box center [486, 104] width 44 height 14
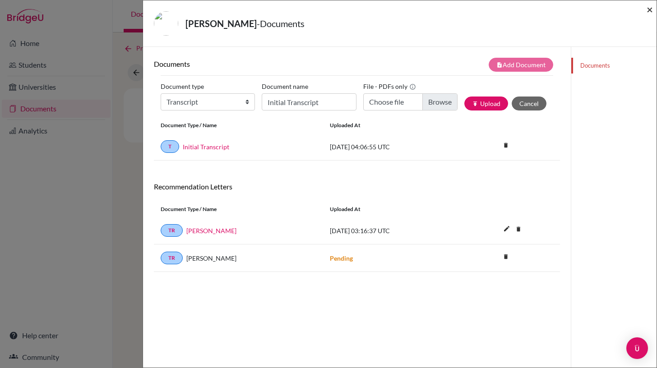
click at [651, 8] on span "×" at bounding box center [650, 9] width 6 height 13
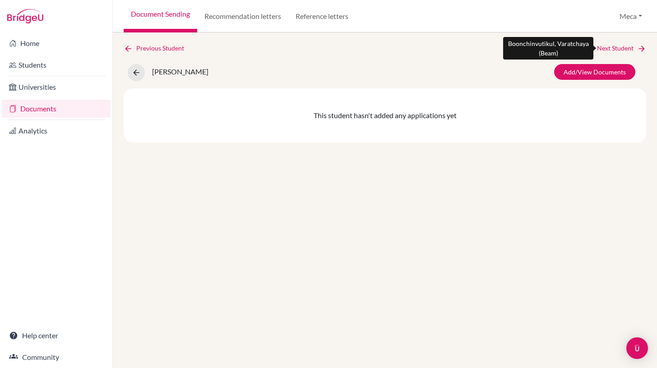
click at [617, 49] on link "Next Student" at bounding box center [621, 48] width 49 height 10
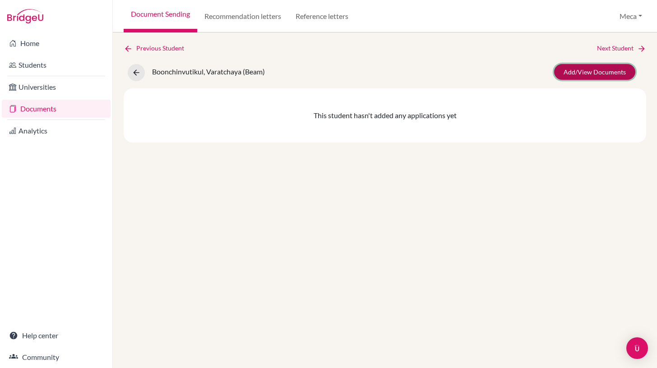
click at [577, 74] on link "Add/View Documents" at bounding box center [594, 72] width 81 height 16
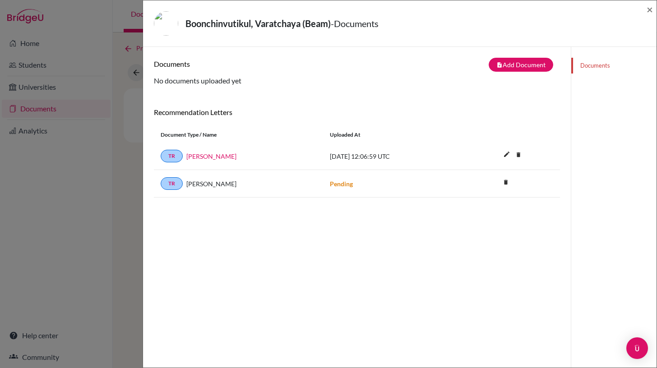
click at [598, 67] on link "Documents" at bounding box center [613, 66] width 85 height 16
click at [518, 65] on button "note_add Add Document" at bounding box center [521, 65] width 65 height 14
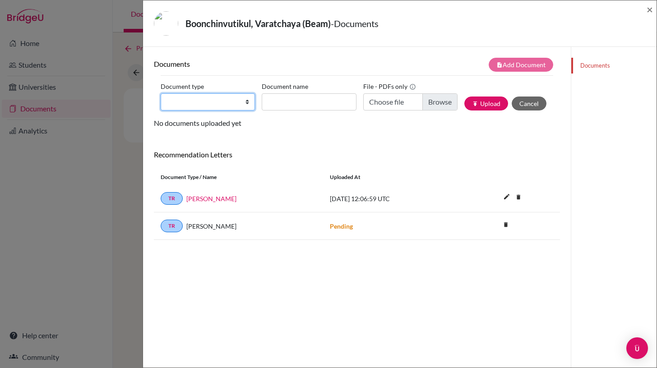
click at [240, 98] on select "Change explanation for Common App reports Counselor recommendation Internationa…" at bounding box center [208, 101] width 94 height 17
select select "2"
click at [161, 93] on select "Change explanation for Common App reports Counselor recommendation Internationa…" at bounding box center [208, 101] width 94 height 17
click at [306, 101] on input "Document name" at bounding box center [309, 101] width 94 height 17
type input "Initial Transcript"
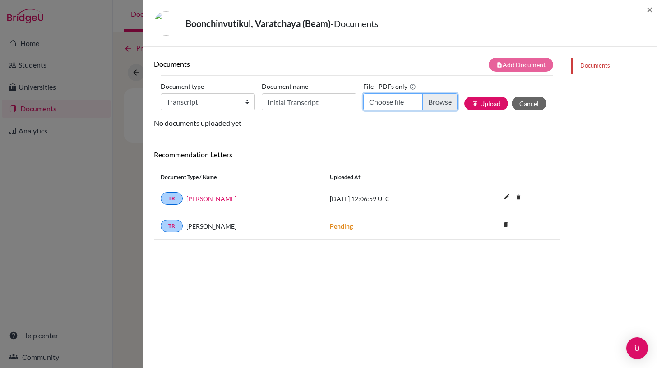
click at [435, 102] on input "Choose file" at bounding box center [410, 101] width 94 height 17
type input "C:\fakepath\Varatchaya Boonchinvutikul-IT.pdf"
click at [486, 104] on button "publish Upload" at bounding box center [486, 104] width 44 height 14
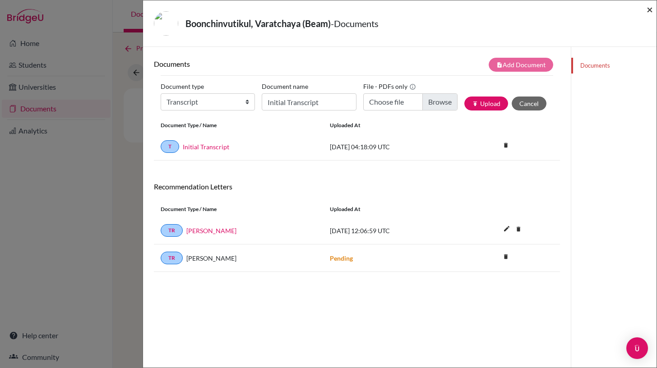
click at [648, 10] on span "×" at bounding box center [650, 9] width 6 height 13
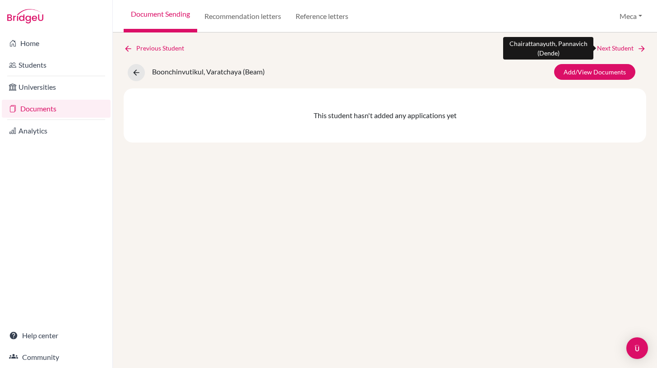
click at [623, 48] on link "Next Student" at bounding box center [621, 48] width 49 height 10
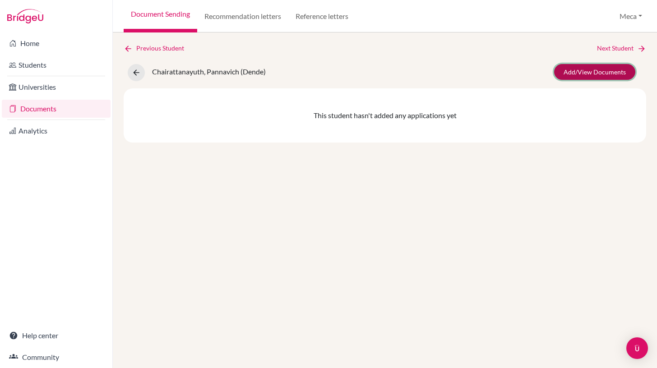
click at [570, 73] on link "Add/View Documents" at bounding box center [594, 72] width 81 height 16
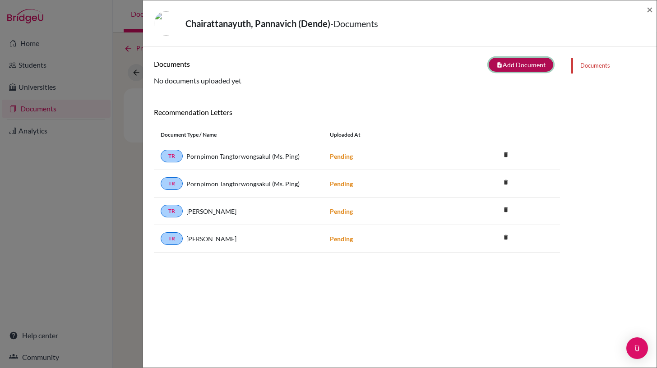
click at [513, 63] on button "note_add Add Document" at bounding box center [521, 65] width 65 height 14
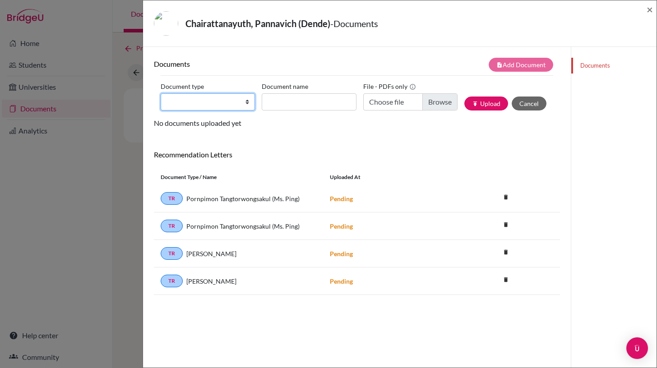
click at [246, 102] on select "Change explanation for Common App reports Counselor recommendation Internationa…" at bounding box center [208, 101] width 94 height 17
select select "2"
click at [161, 93] on select "Change explanation for Common App reports Counselor recommendation Internationa…" at bounding box center [208, 101] width 94 height 17
click at [301, 102] on input "Document name" at bounding box center [309, 101] width 94 height 17
type input "Initial Transcript"
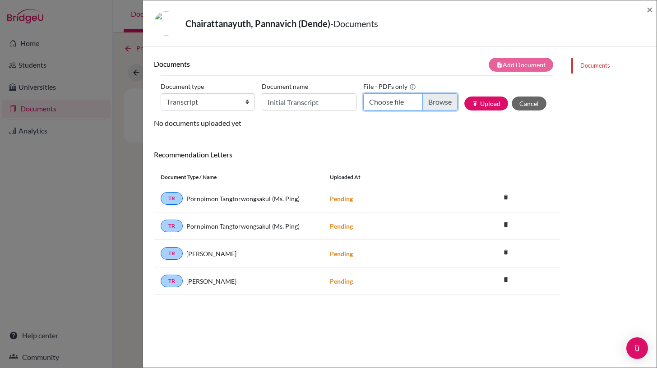
click at [438, 99] on input "Choose file" at bounding box center [410, 101] width 94 height 17
type input "C:\fakepath\Pannavich Chairattanayuth-IT.pdf"
click at [487, 102] on button "publish Upload" at bounding box center [486, 104] width 44 height 14
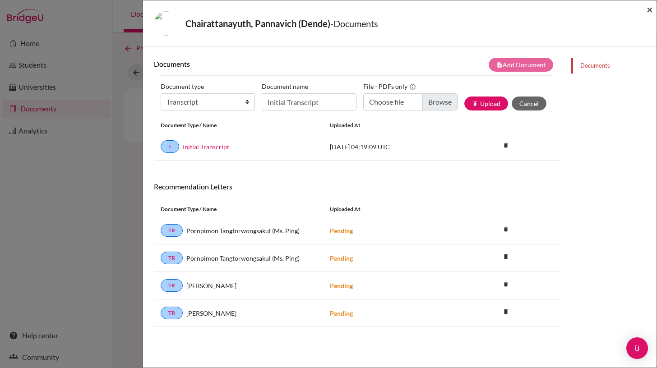
click at [650, 10] on span "×" at bounding box center [650, 9] width 6 height 13
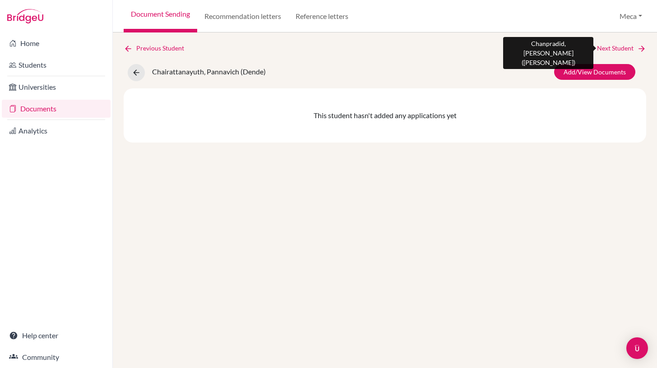
click at [621, 47] on link "Next Student" at bounding box center [621, 48] width 49 height 10
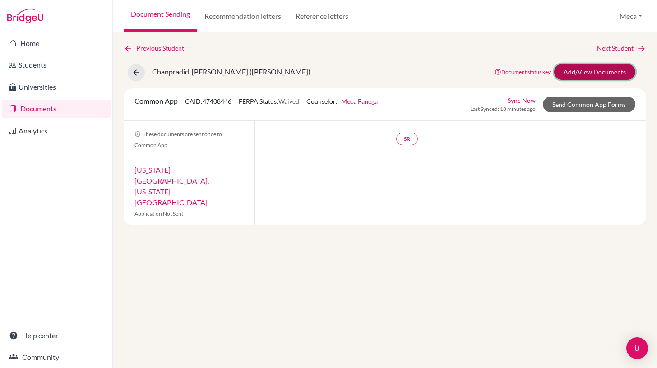
click at [608, 72] on link "Add/View Documents" at bounding box center [594, 72] width 81 height 16
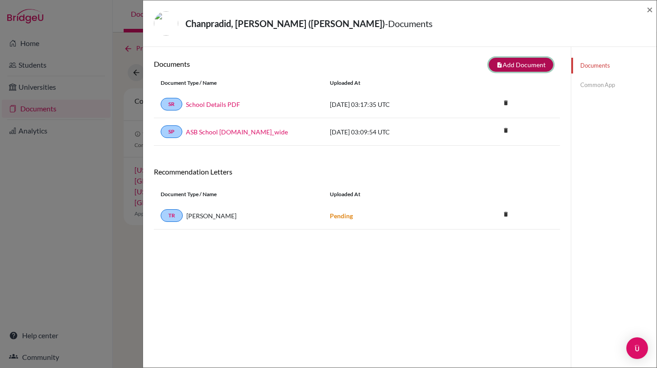
click at [512, 67] on button "note_add Add Document" at bounding box center [521, 65] width 65 height 14
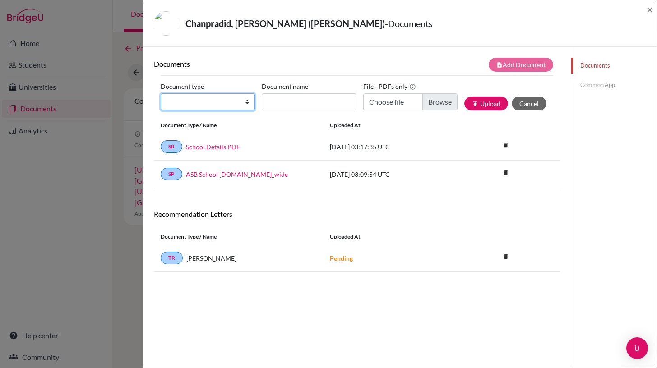
click at [250, 103] on select "Change explanation for Common App reports Counselor recommendation Internationa…" at bounding box center [208, 101] width 94 height 17
select select "2"
click at [161, 93] on select "Change explanation for Common App reports Counselor recommendation Internationa…" at bounding box center [208, 101] width 94 height 17
click at [314, 100] on input "Document name" at bounding box center [309, 101] width 94 height 17
type input "Initial Transcript"
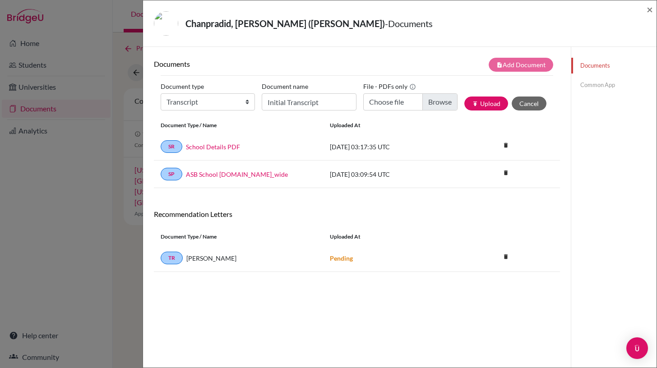
click at [373, 61] on div "note_add Add Document" at bounding box center [458, 65] width 203 height 14
click at [439, 104] on input "Choose file" at bounding box center [410, 101] width 94 height 17
type input "C:\fakepath\[PERSON_NAME]-IT.pdf"
click at [485, 102] on button "publish Upload" at bounding box center [486, 104] width 44 height 14
